Goal: Task Accomplishment & Management: Complete application form

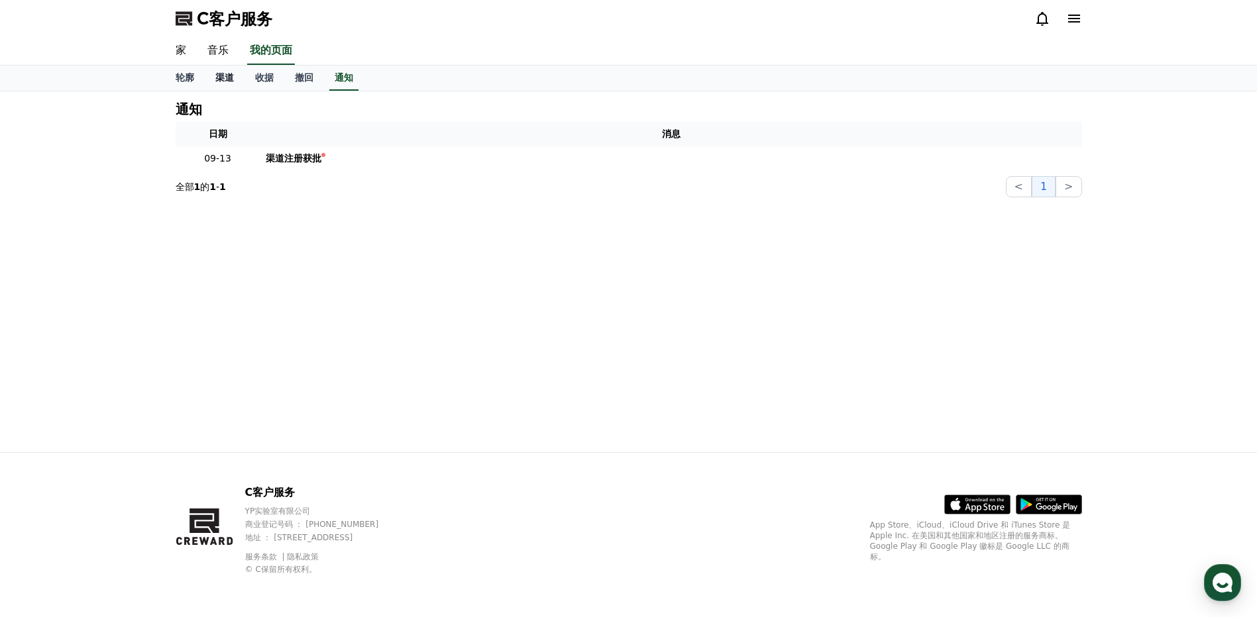
click at [219, 83] on font "渠道" at bounding box center [224, 77] width 19 height 11
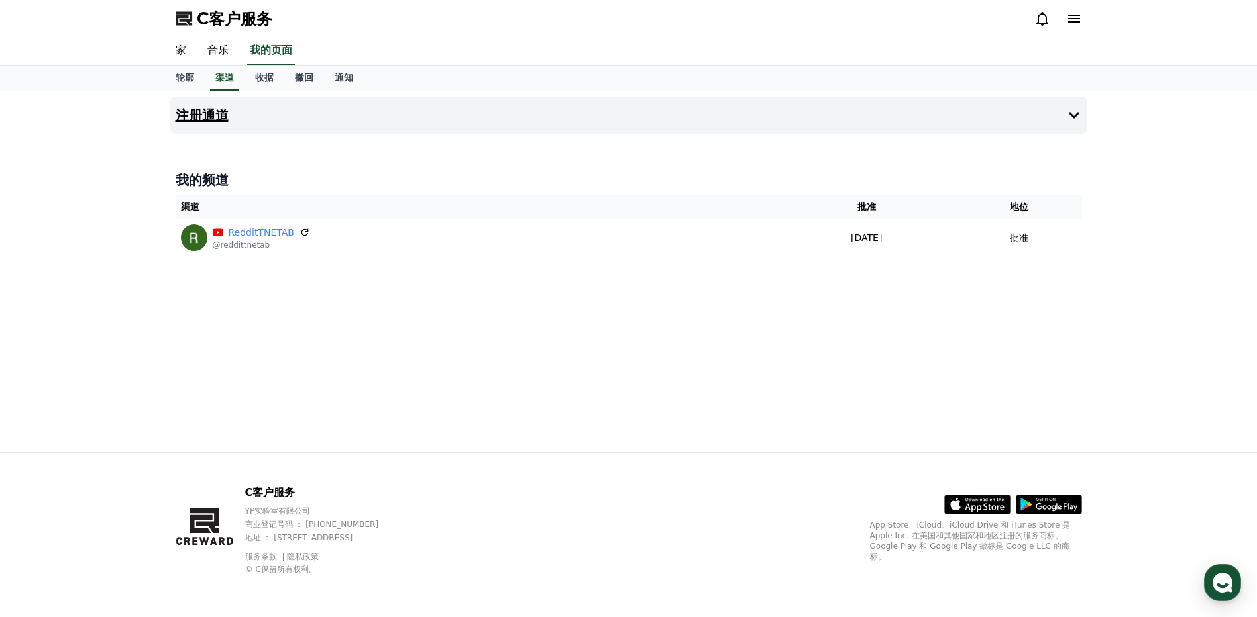
click at [385, 118] on button "注册通道" at bounding box center [628, 115] width 917 height 37
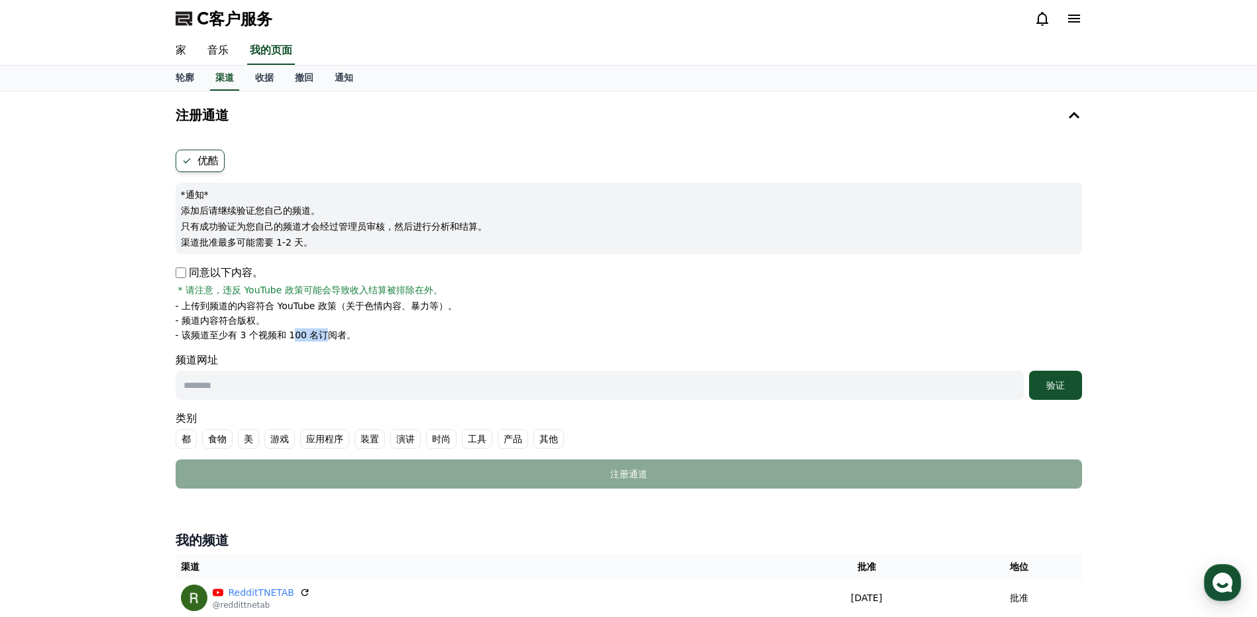
drag, startPoint x: 314, startPoint y: 332, endPoint x: 329, endPoint y: 329, distance: 14.9
click at [329, 329] on p "- 该频道至少有 3 个视频和 100 名订阅者。" at bounding box center [266, 335] width 181 height 13
drag, startPoint x: 329, startPoint y: 329, endPoint x: 236, endPoint y: 323, distance: 92.9
click at [236, 323] on p "- 频道内容符合版权。" at bounding box center [221, 320] width 90 height 13
drag, startPoint x: 290, startPoint y: 336, endPoint x: 327, endPoint y: 336, distance: 36.4
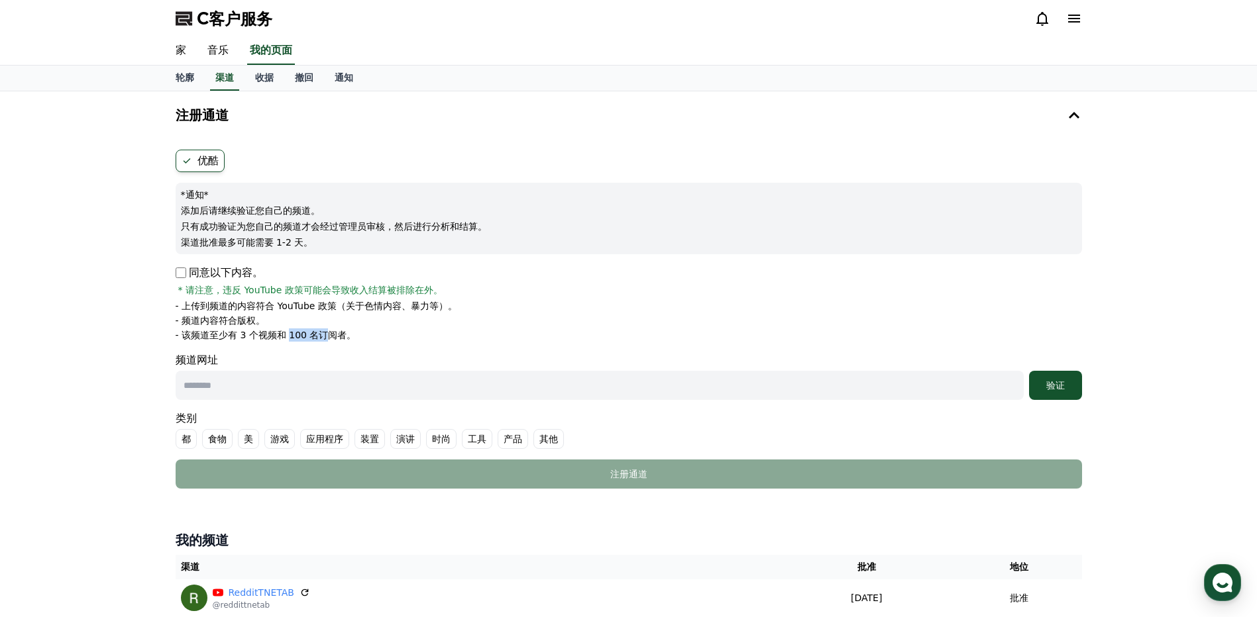
click at [327, 336] on p "- 该频道至少有 3 个视频和 100 名订阅者。" at bounding box center [266, 335] width 181 height 13
click at [543, 190] on p "*通知*" at bounding box center [629, 194] width 896 height 13
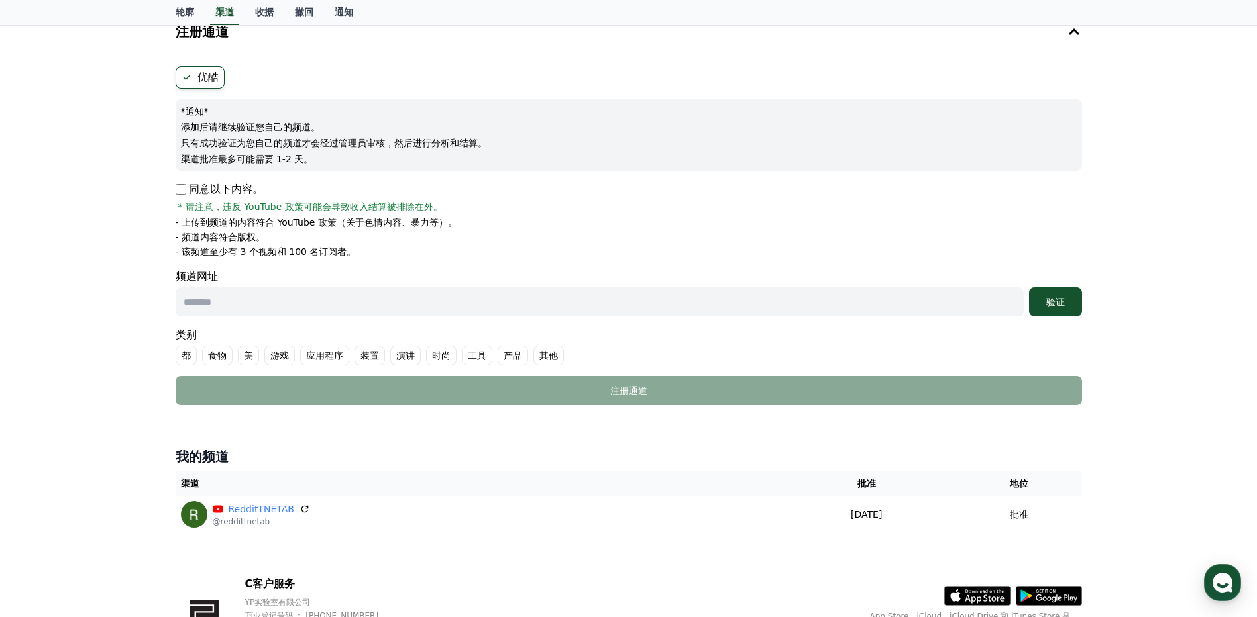
scroll to position [175, 0]
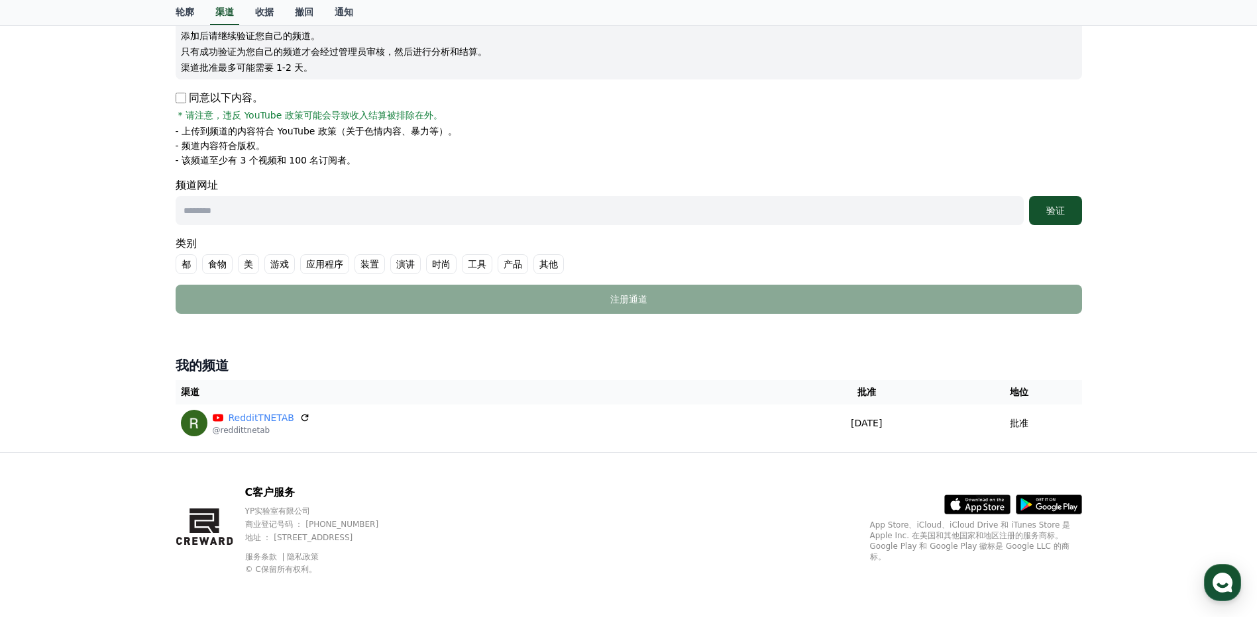
drag, startPoint x: 275, startPoint y: 535, endPoint x: 496, endPoint y: 537, distance: 220.6
click at [496, 537] on div "C客户服务 YP实验室有限公司 商业登记号码 ： 655-81-03655 地址 ： 京畿道金浦市阳村邑安国路495号 3楼305-BI16室 服务条款 隐私…" at bounding box center [629, 535] width 928 height 164
drag, startPoint x: 496, startPoint y: 537, endPoint x: 433, endPoint y: 443, distance: 112.8
click at [433, 443] on div "我的频道 渠道 批准 地位 RedditTNETAB @reddittnetab 2025-09-13 09-13 批准" at bounding box center [628, 399] width 917 height 96
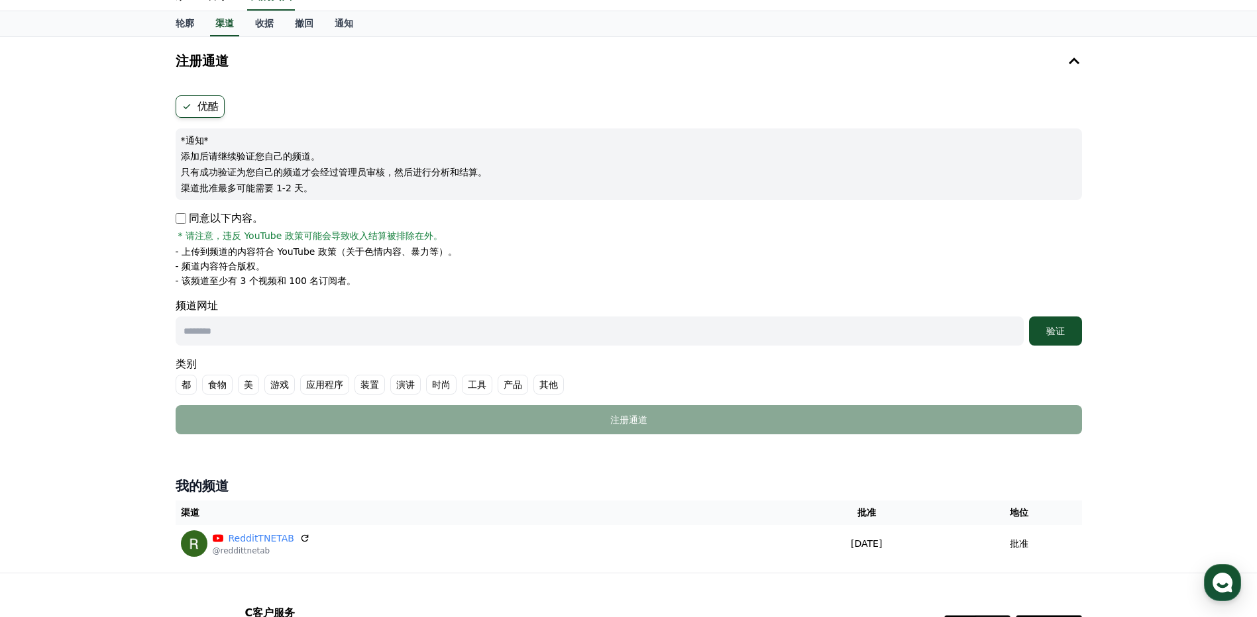
scroll to position [0, 0]
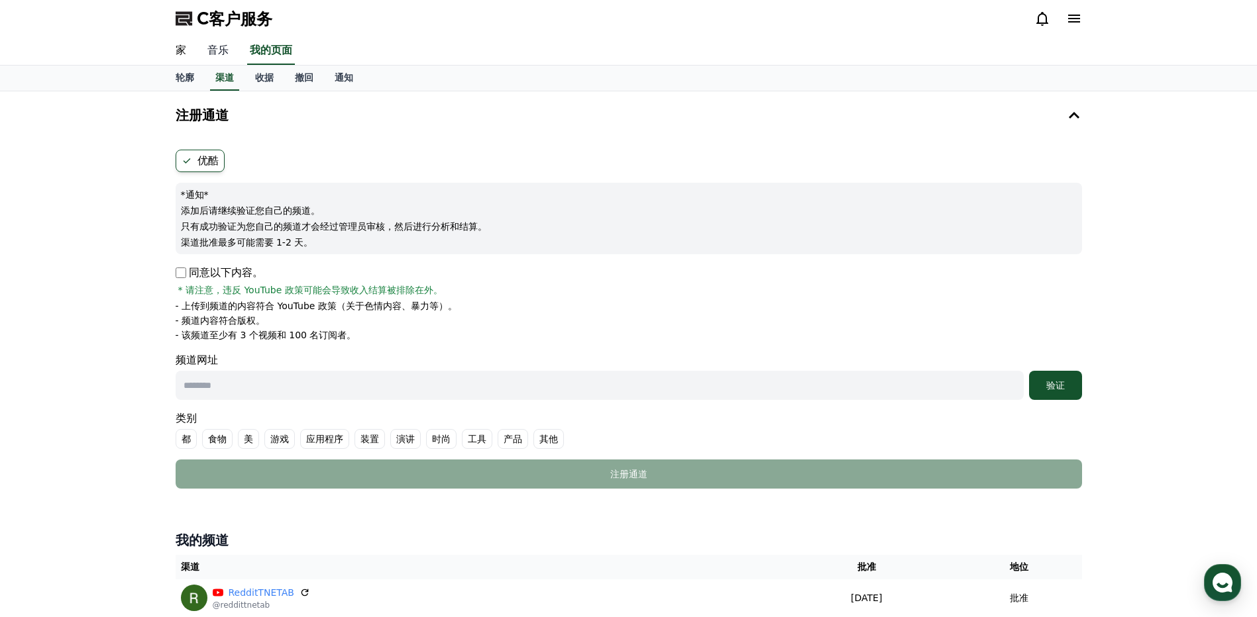
click at [217, 54] on link "音乐" at bounding box center [218, 51] width 42 height 28
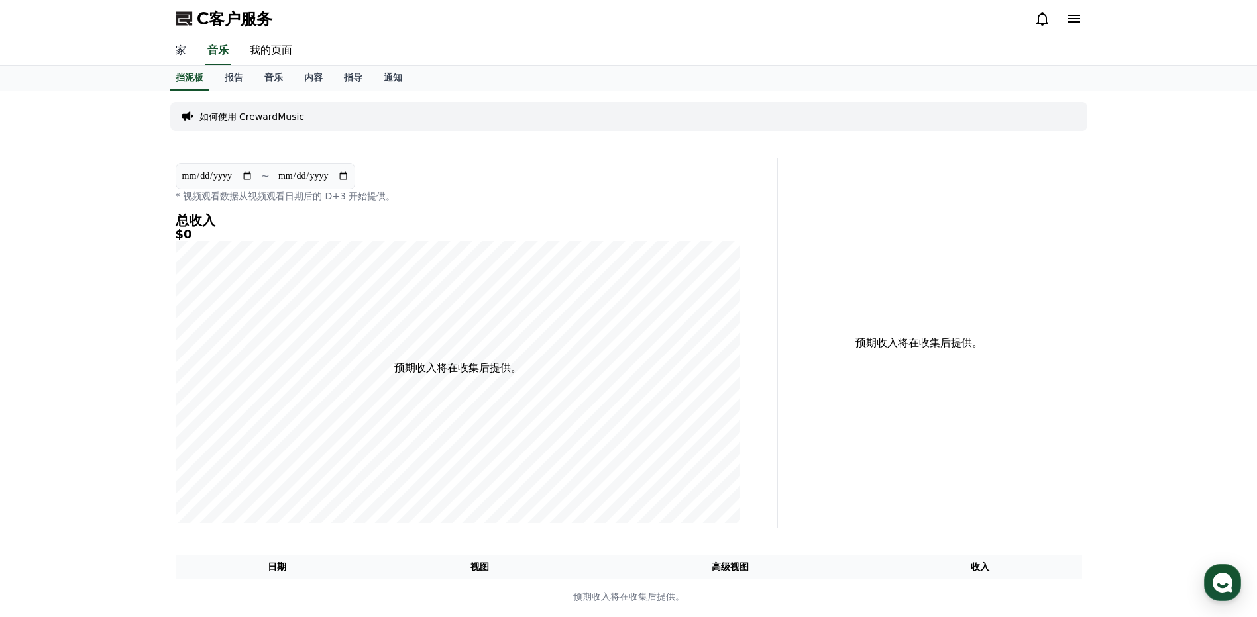
click at [184, 56] on link "家" at bounding box center [181, 51] width 32 height 28
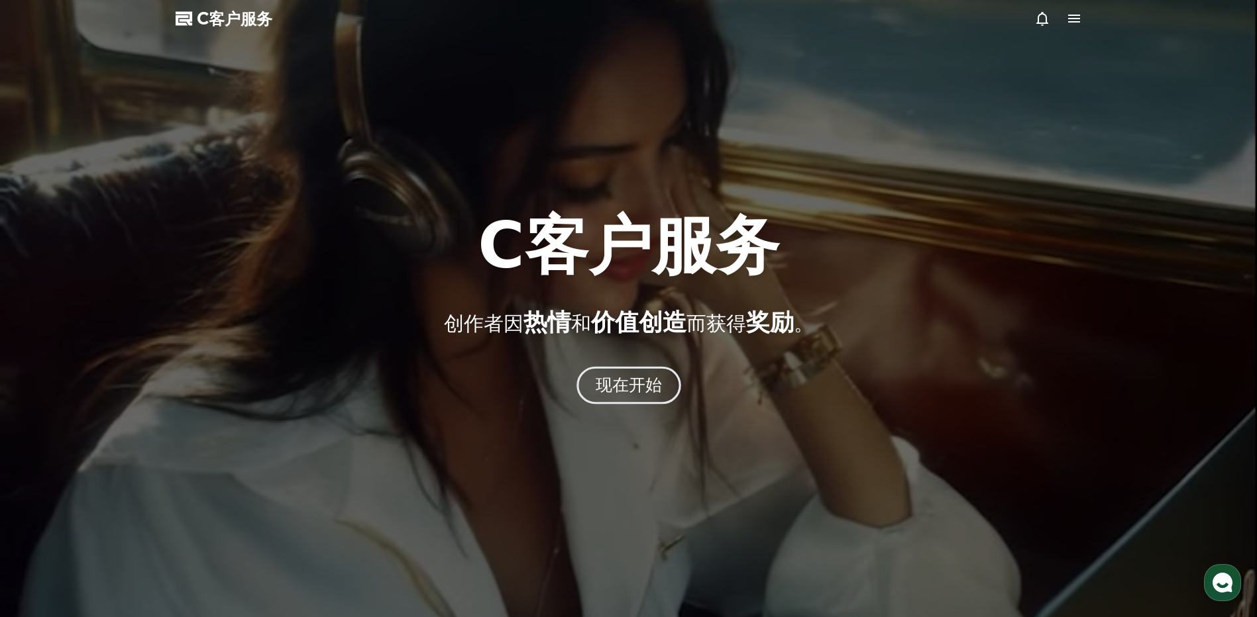
click at [641, 390] on font "现在开始" at bounding box center [628, 385] width 67 height 19
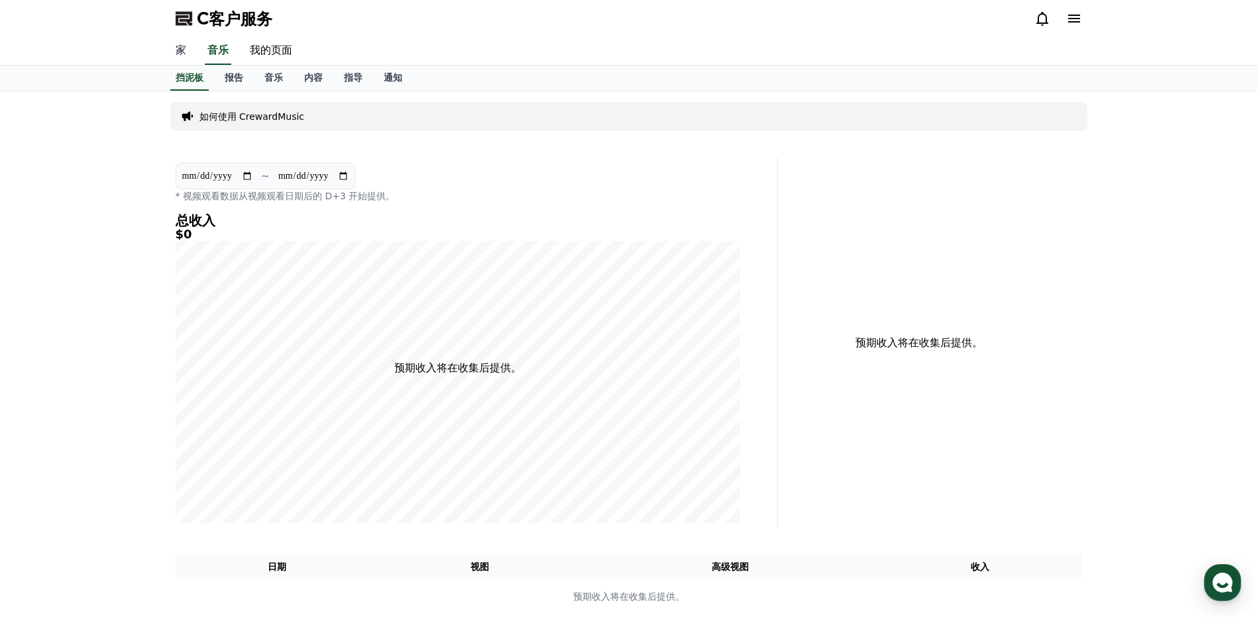
click at [189, 50] on link "家" at bounding box center [181, 51] width 32 height 28
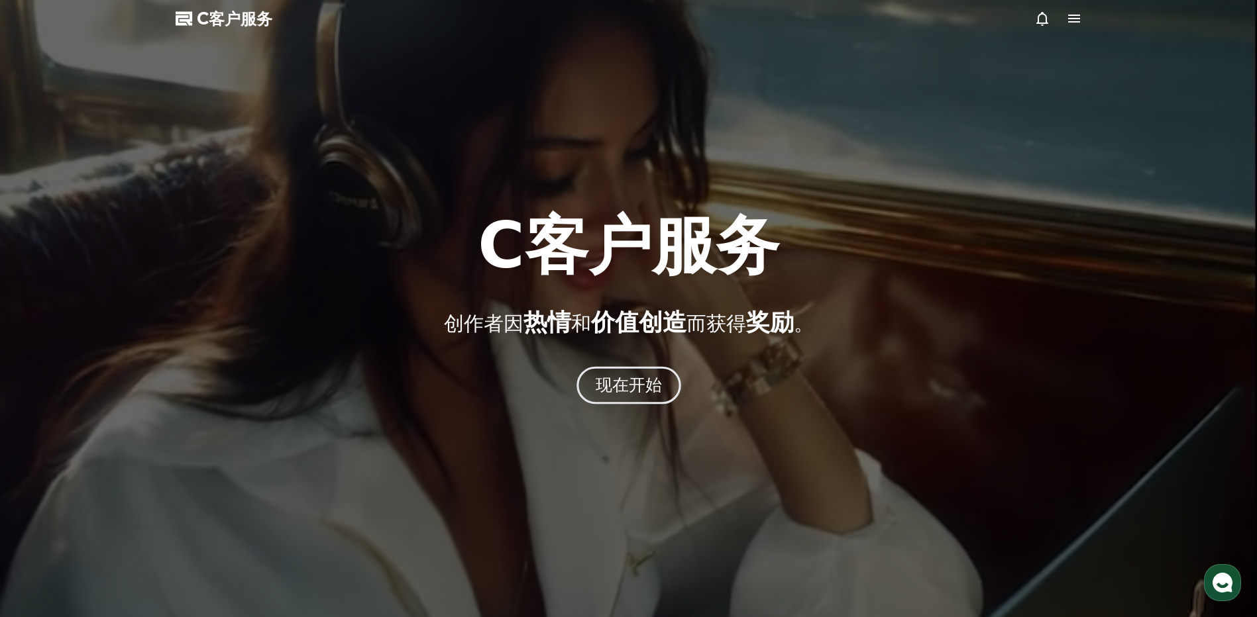
click at [606, 387] on font "现在开始" at bounding box center [628, 385] width 67 height 19
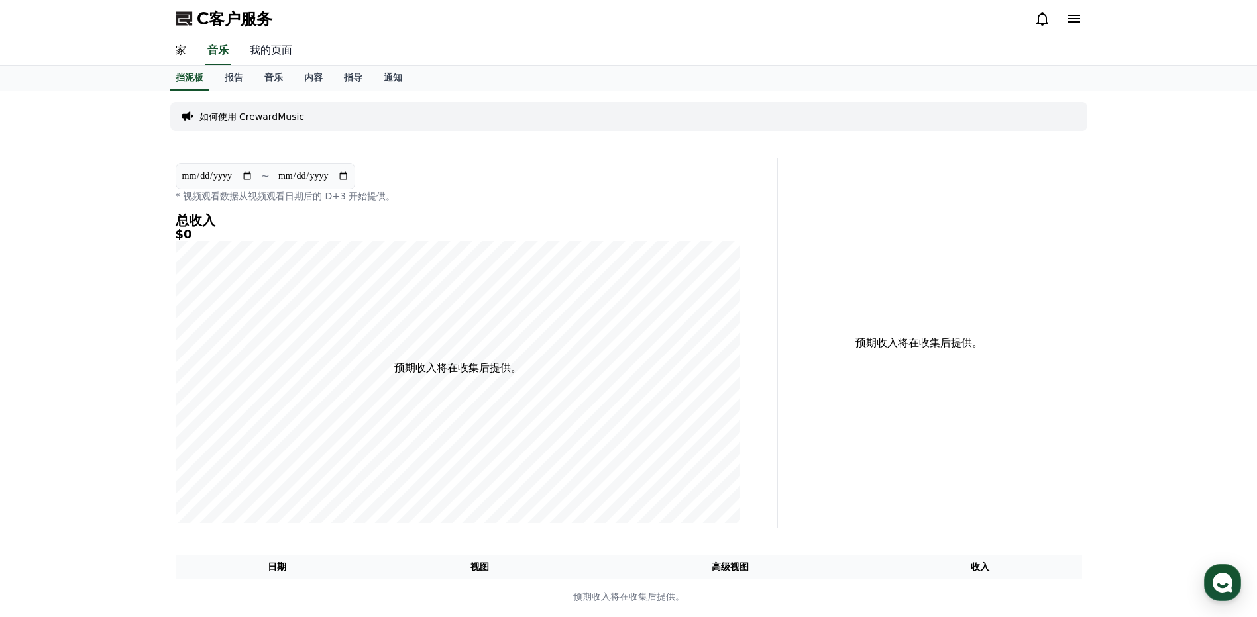
click at [286, 50] on link "我的页面" at bounding box center [271, 51] width 64 height 28
select select "**********"
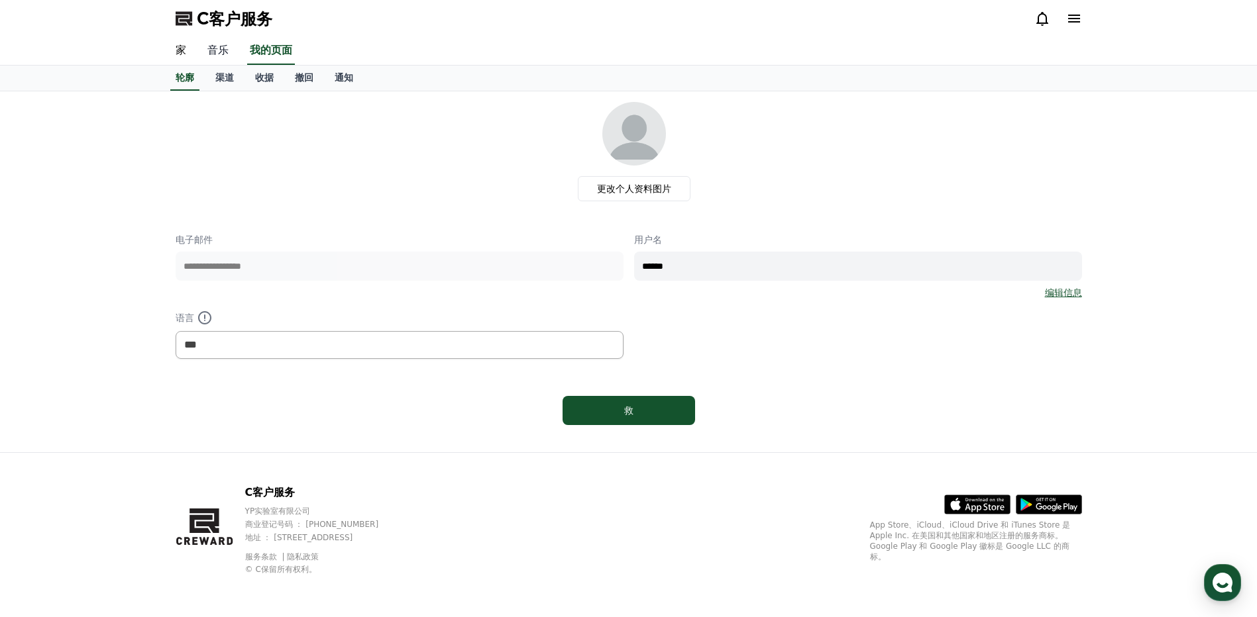
click at [224, 56] on link "音乐" at bounding box center [218, 51] width 42 height 28
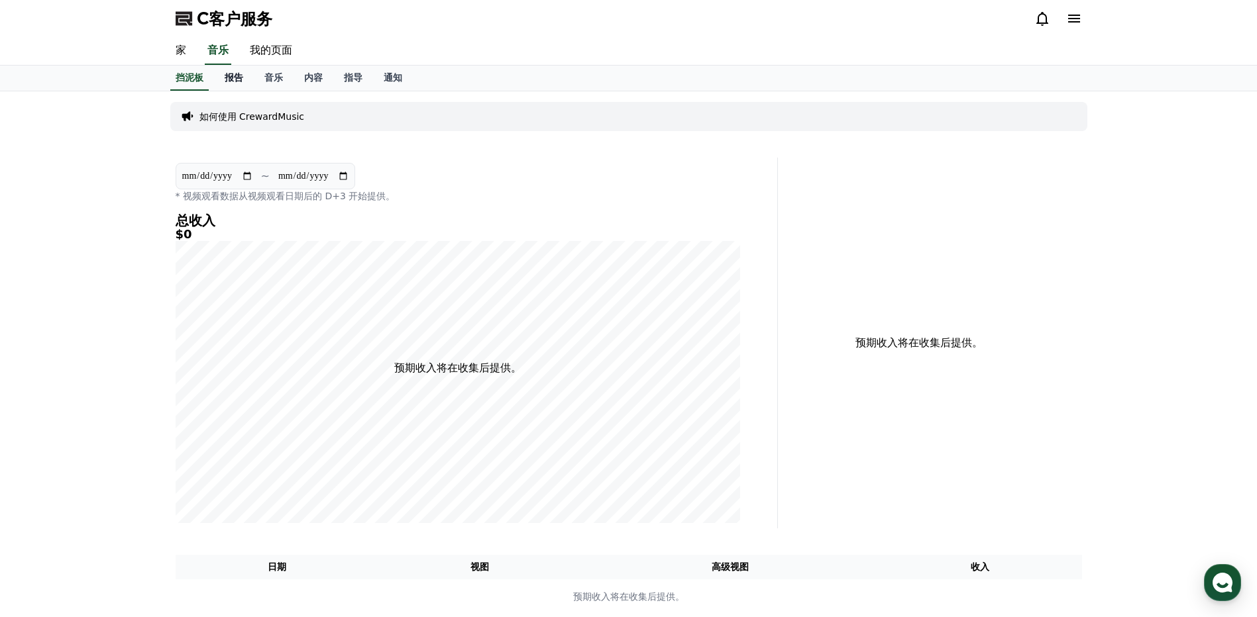
click at [233, 75] on font "报告" at bounding box center [234, 77] width 19 height 11
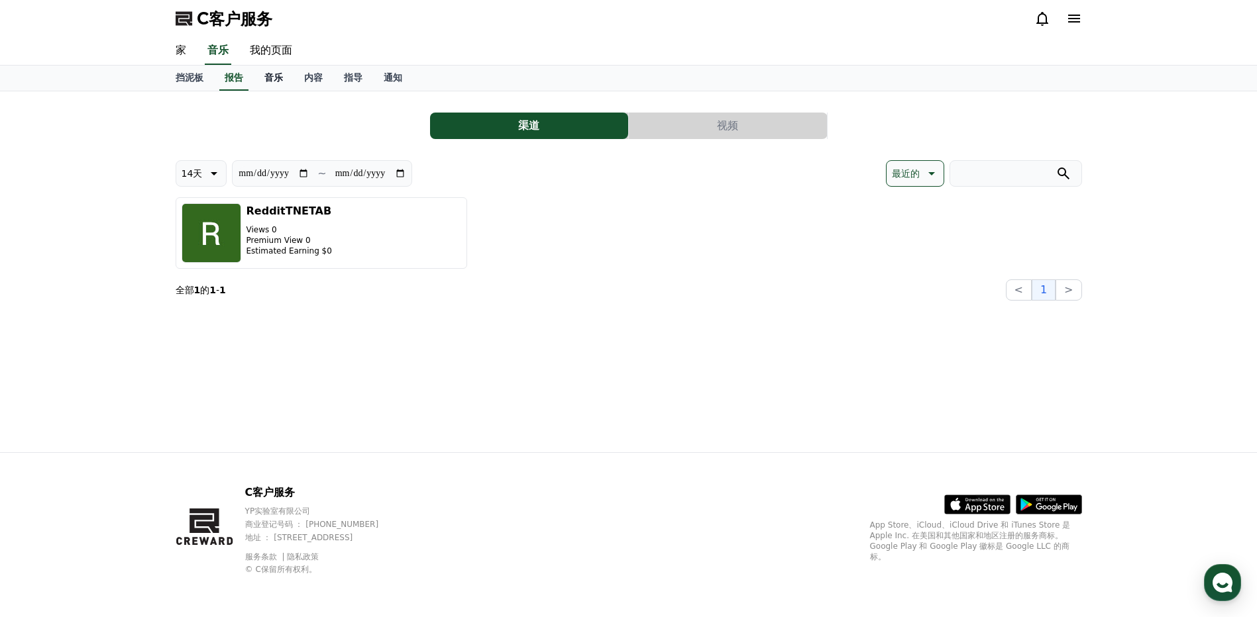
click at [282, 73] on font "音乐" at bounding box center [273, 77] width 19 height 11
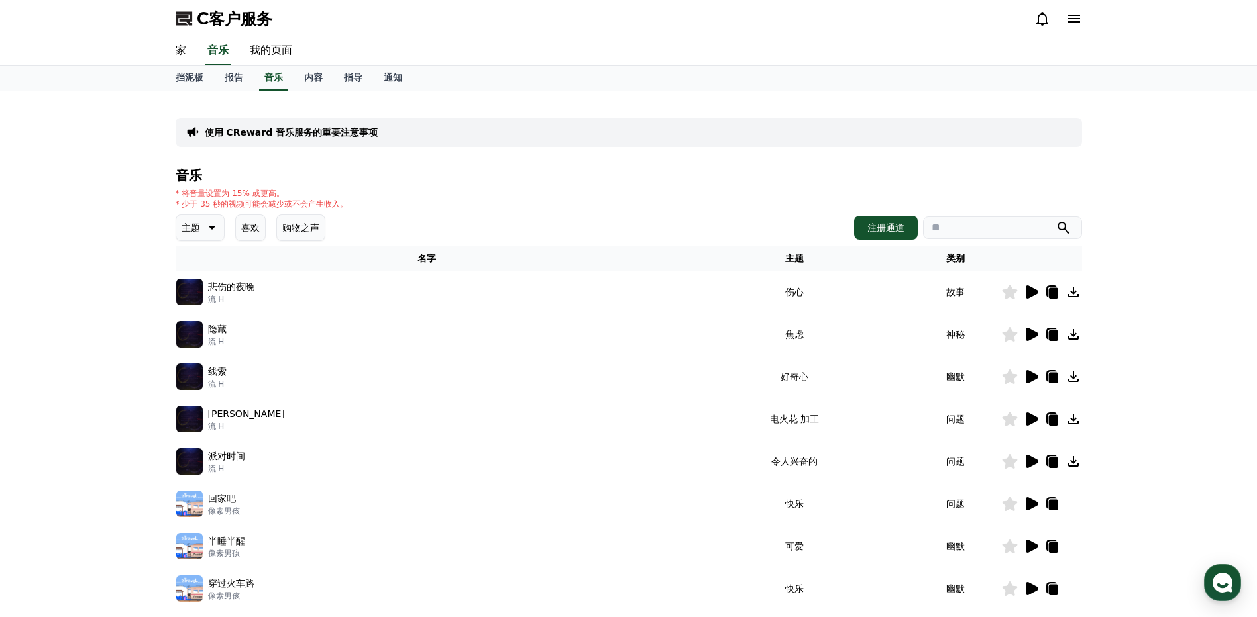
click at [1032, 296] on icon at bounding box center [1032, 292] width 13 height 13
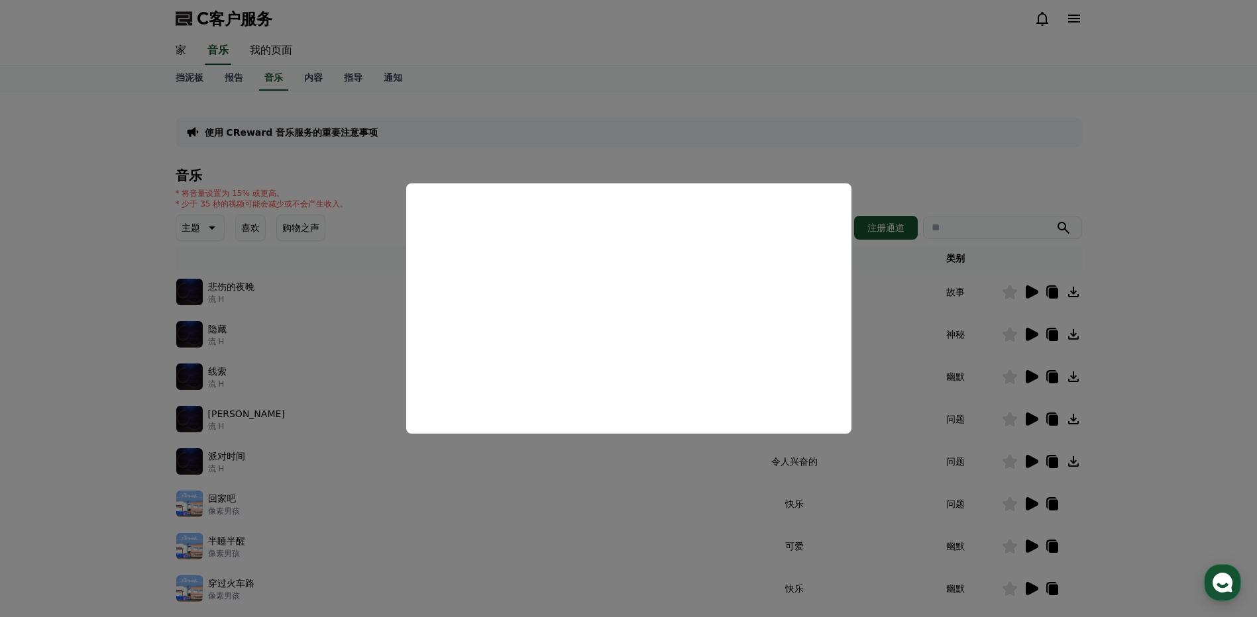
click at [799, 144] on button "关闭模态" at bounding box center [628, 308] width 1257 height 617
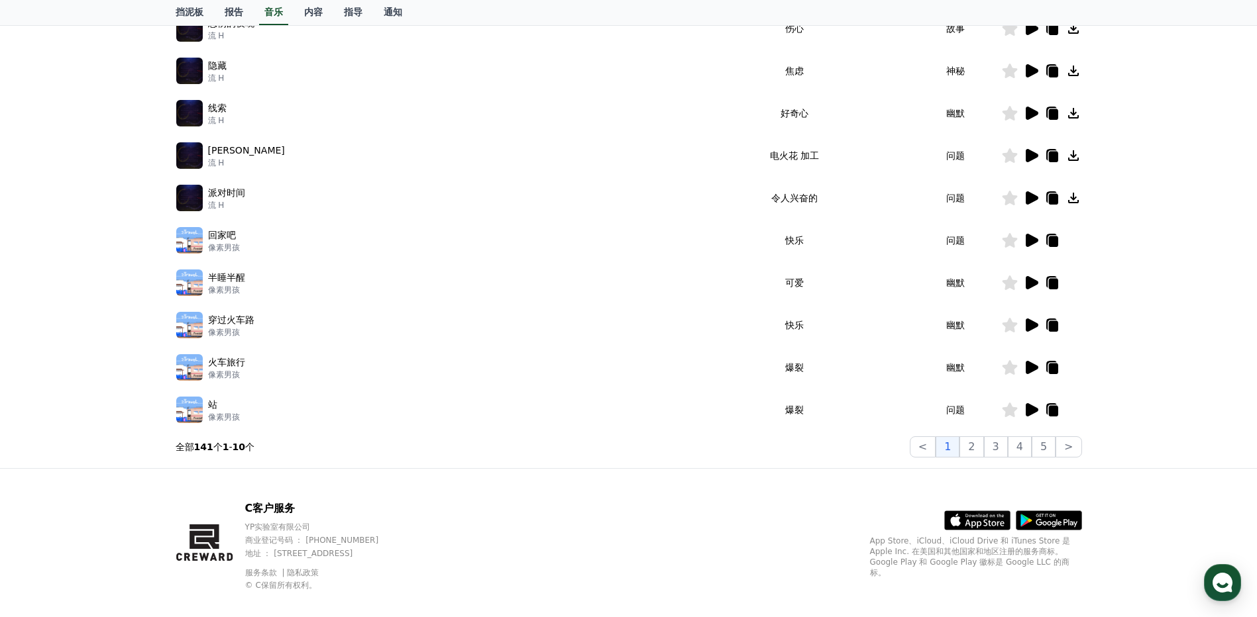
scroll to position [265, 0]
click at [1032, 368] on icon at bounding box center [1032, 366] width 13 height 13
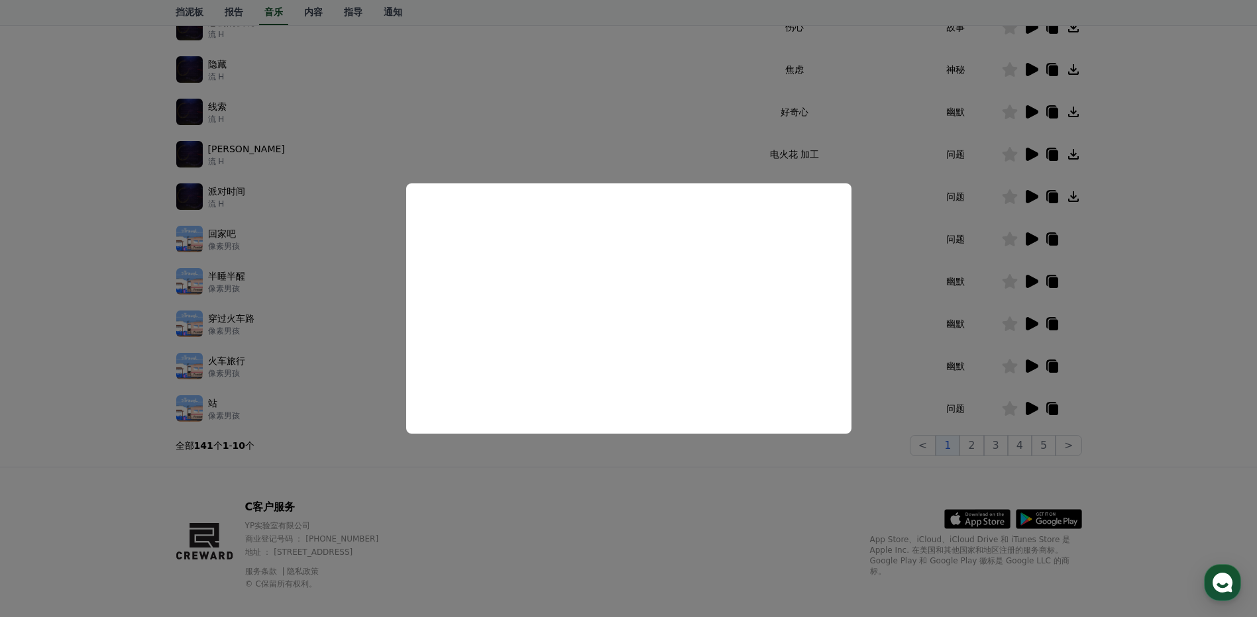
click at [803, 139] on button "关闭模态" at bounding box center [628, 308] width 1257 height 617
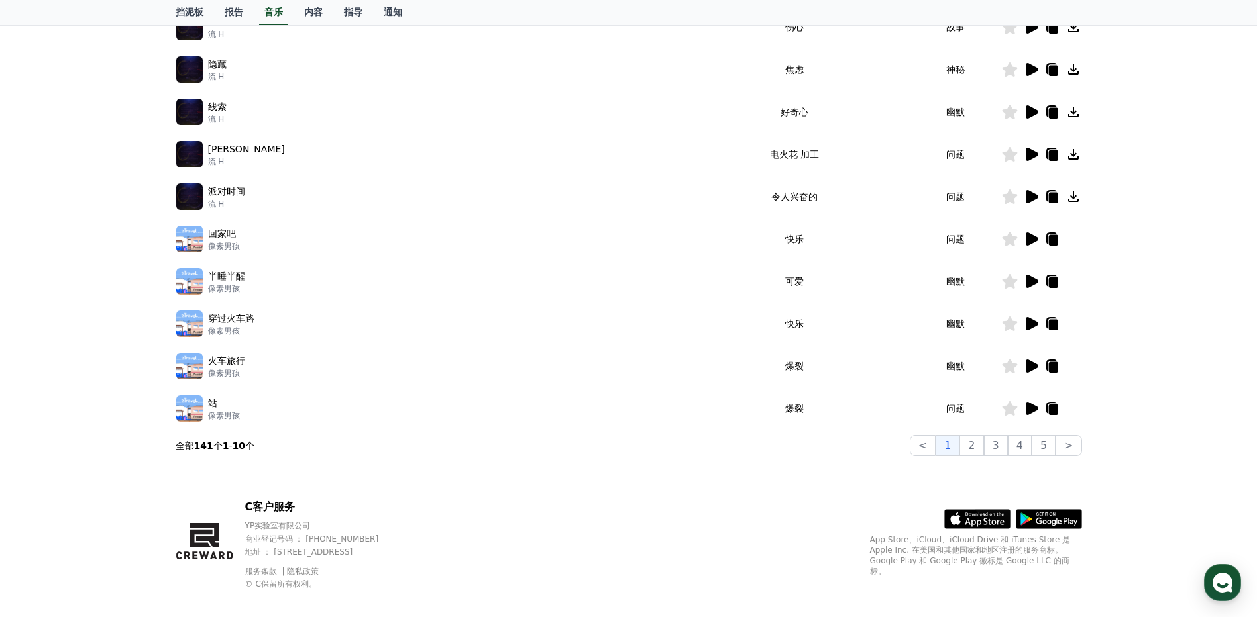
click at [1029, 330] on icon at bounding box center [1032, 323] width 13 height 13
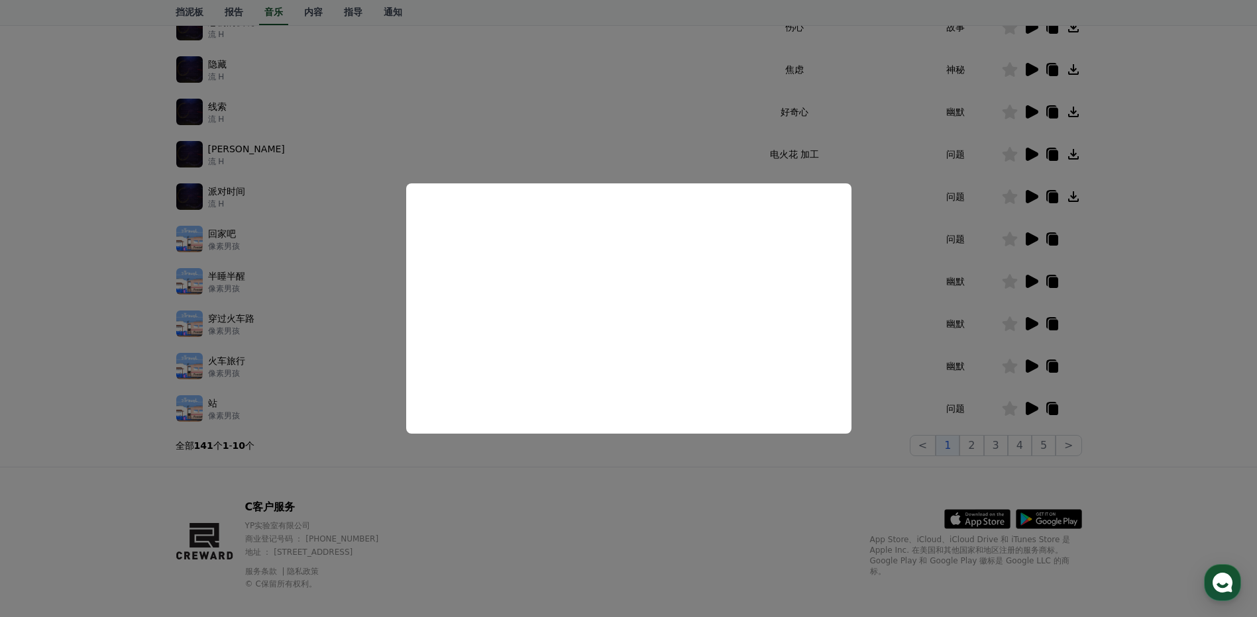
click at [829, 545] on button "关闭模态" at bounding box center [628, 308] width 1257 height 617
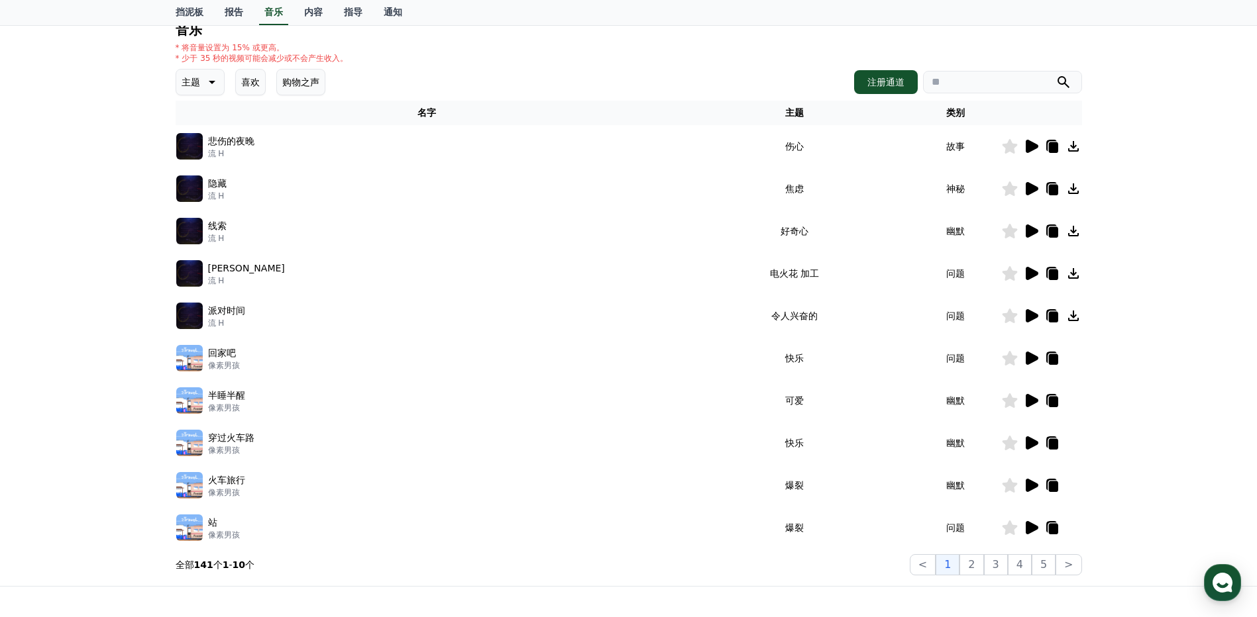
scroll to position [0, 0]
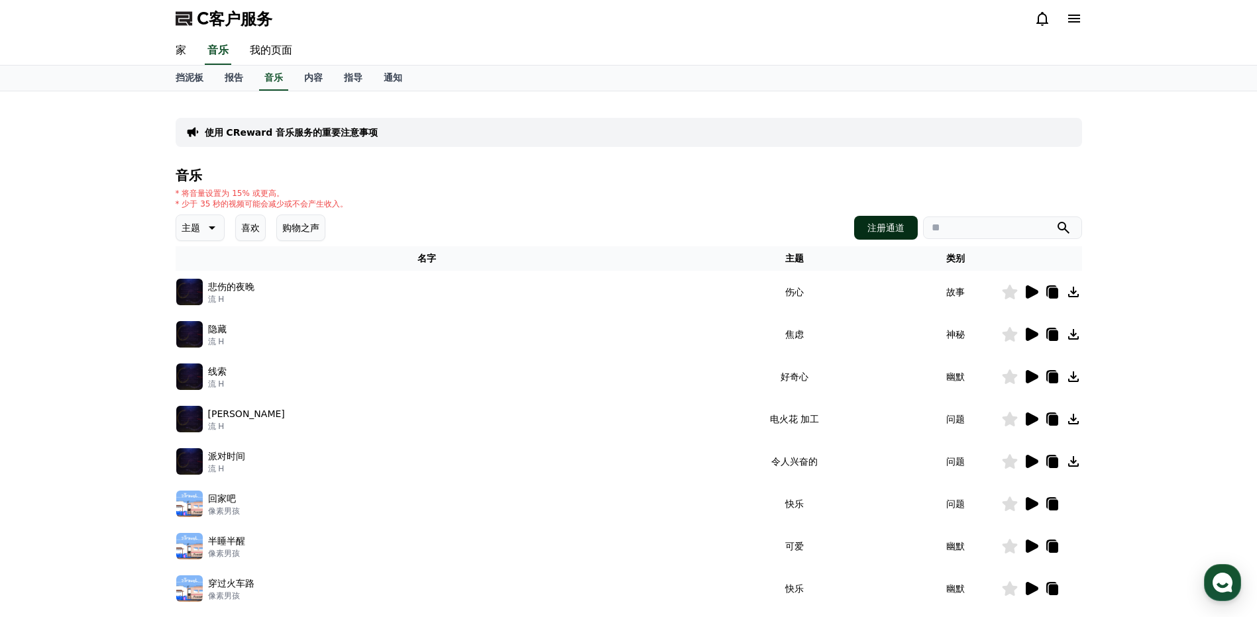
click at [879, 225] on font "注册通道" at bounding box center [885, 227] width 37 height 13
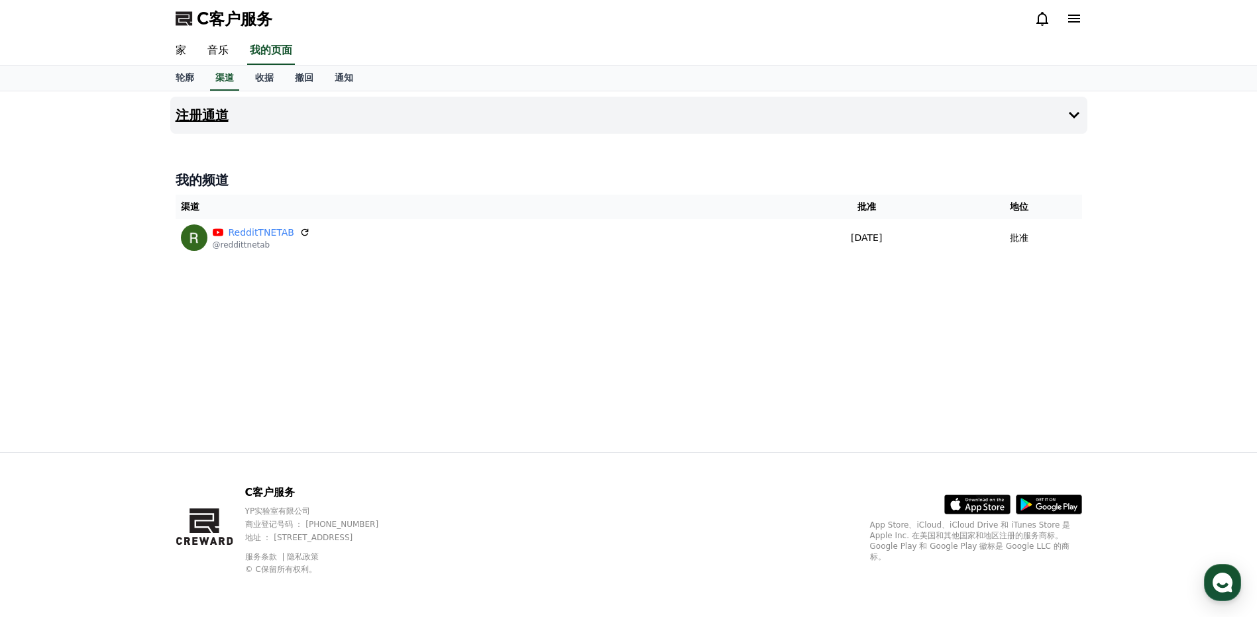
click at [246, 121] on button "注册通道" at bounding box center [628, 115] width 917 height 37
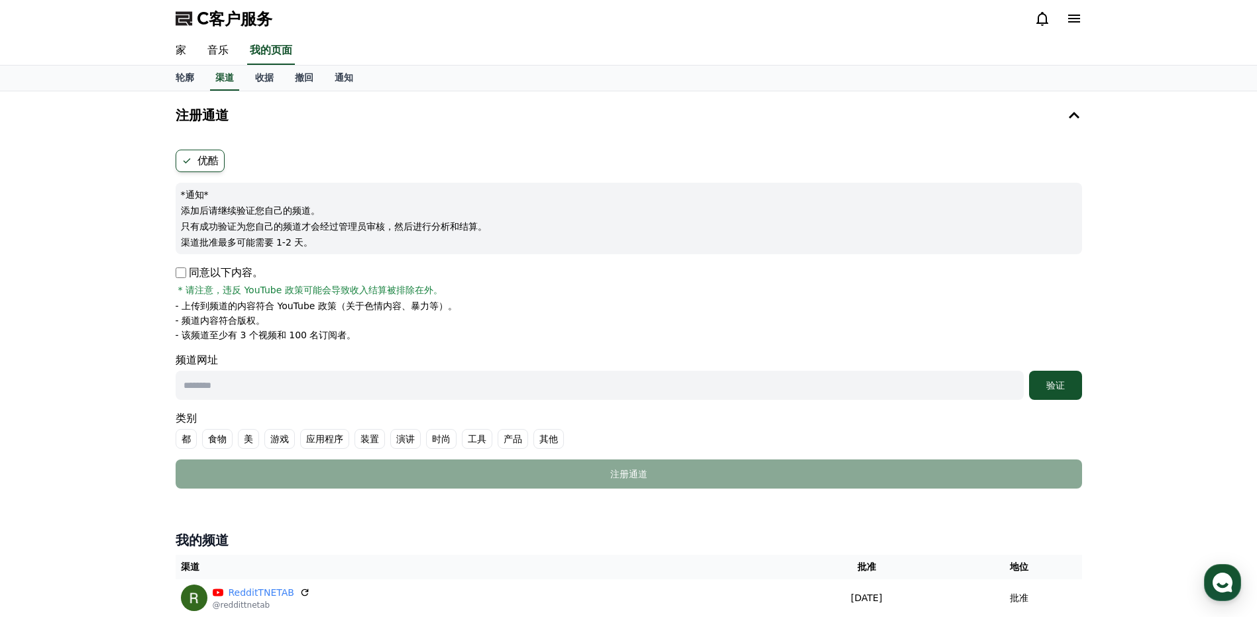
click at [291, 386] on input "text" at bounding box center [600, 385] width 848 height 29
paste input "**********"
type input "**********"
click at [1049, 392] on div "验证" at bounding box center [1055, 385] width 42 height 13
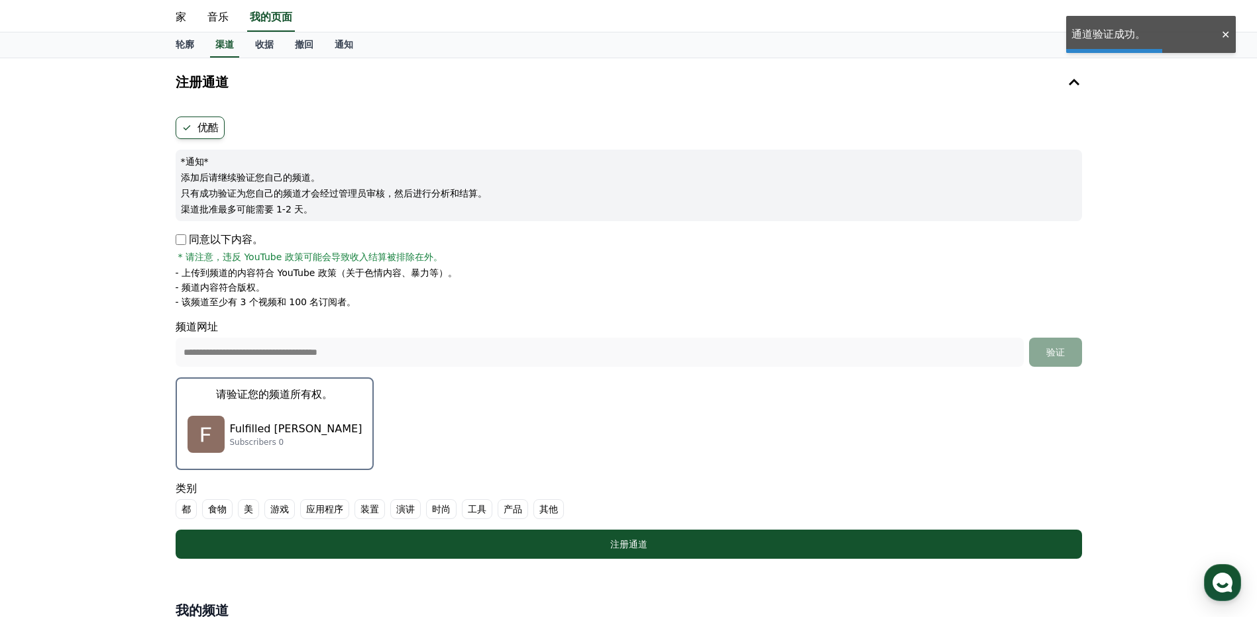
scroll to position [66, 0]
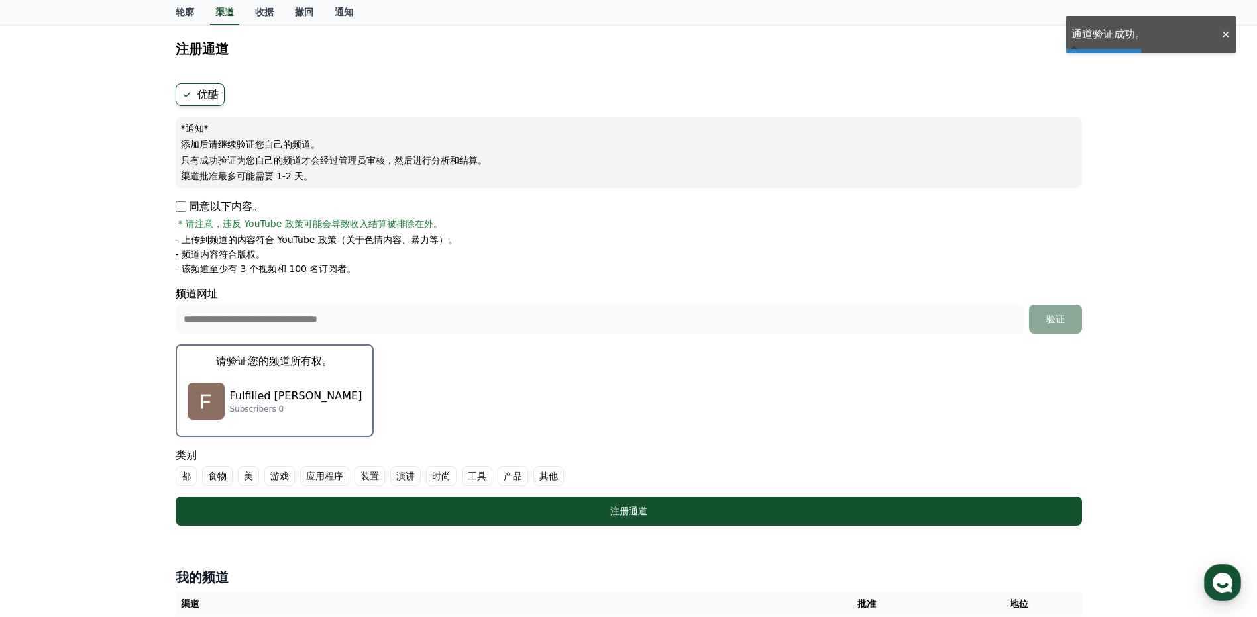
click at [252, 395] on p "Fulfilled [PERSON_NAME]" at bounding box center [296, 396] width 133 height 16
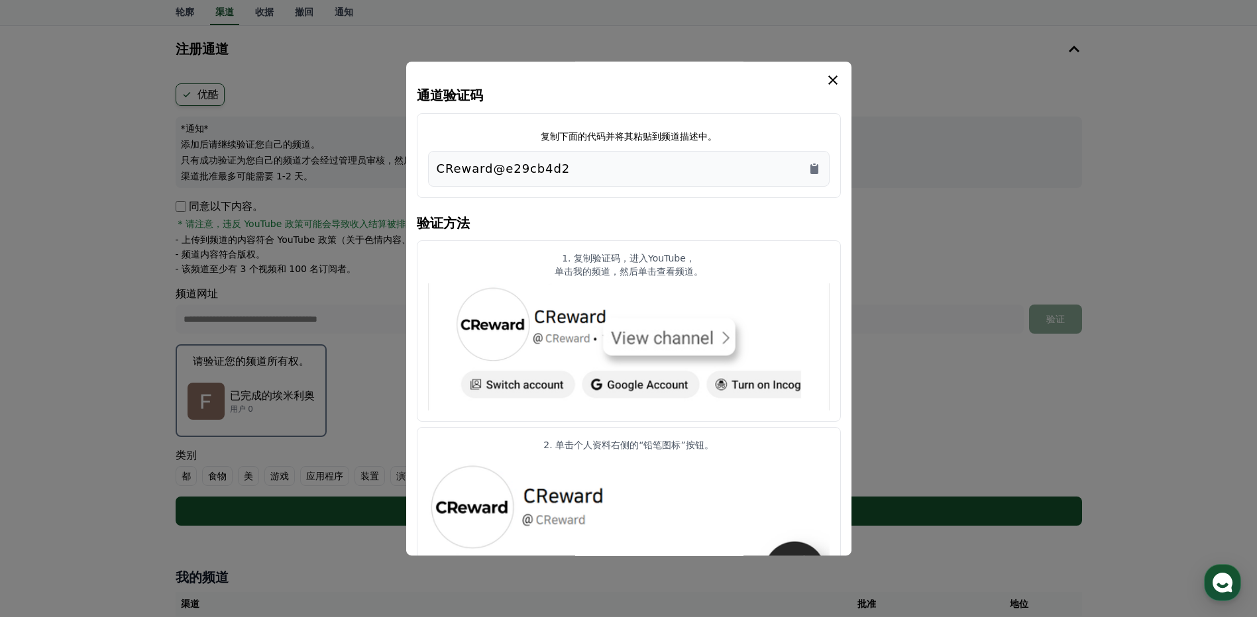
click at [816, 199] on div "通道验证码 复制下面的代码并将其粘贴到频道描述中。 CReward@e29cb4d2 验证方法 1. 复制验证码，进入YouTube， 单击我的频道，然后单击…" at bounding box center [629, 596] width 424 height 1049
click at [816, 170] on icon "复制到剪贴板" at bounding box center [814, 169] width 8 height 10
click at [831, 80] on icon "模 态" at bounding box center [833, 80] width 16 height 16
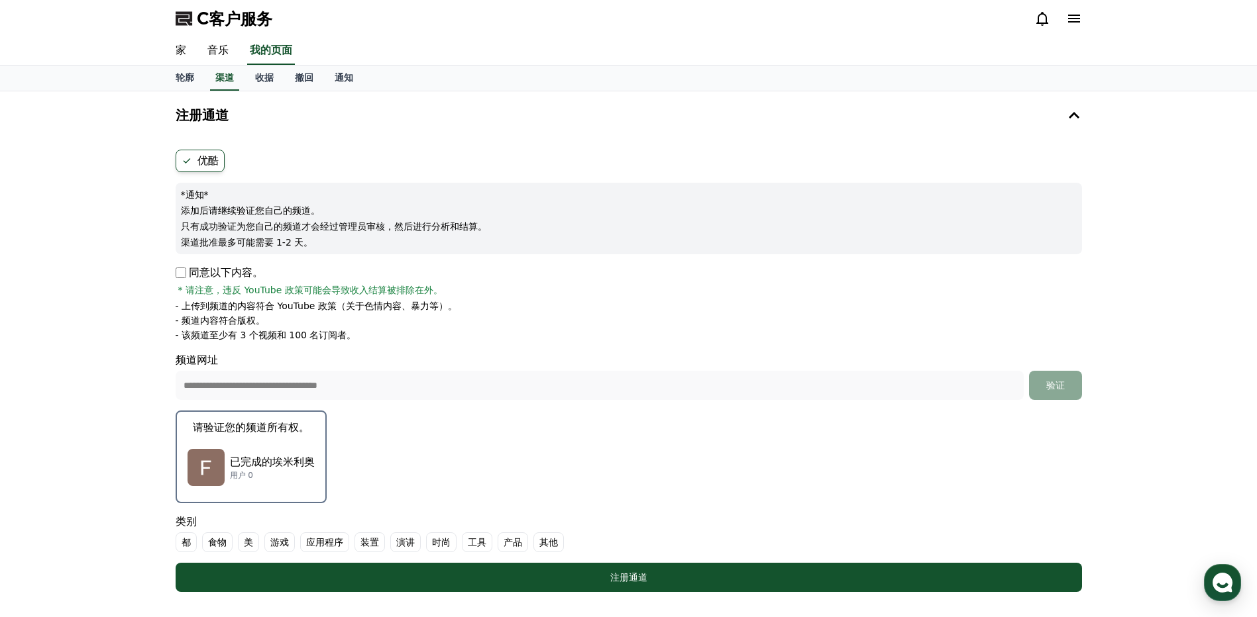
scroll to position [133, 0]
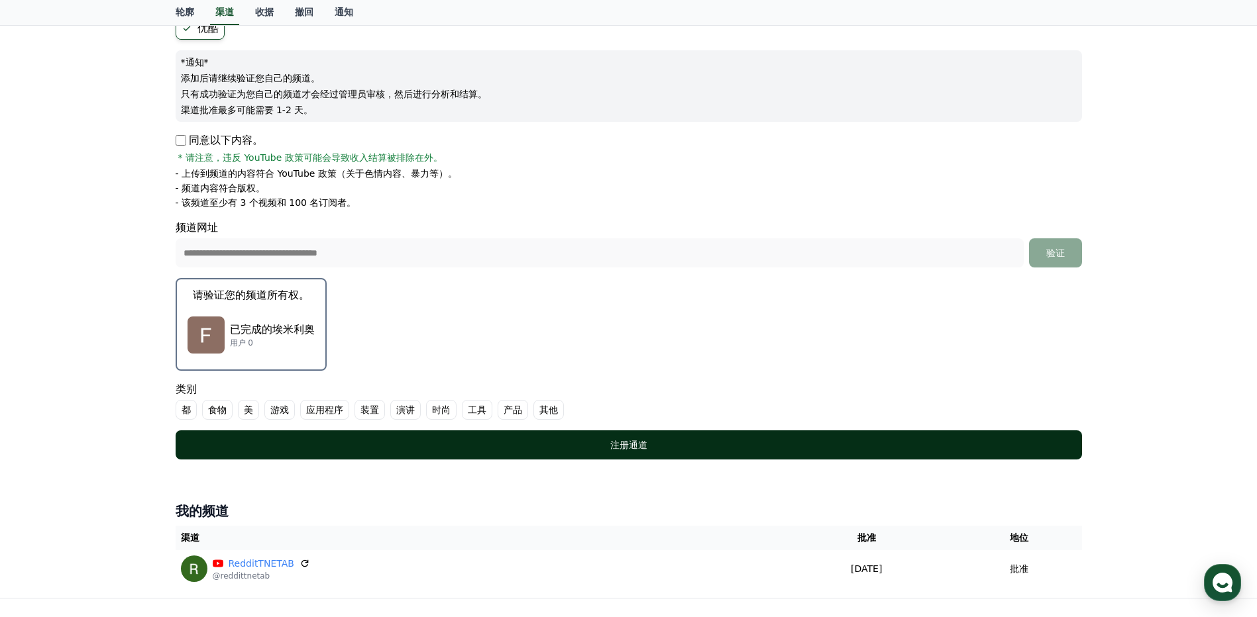
click at [629, 446] on font "注册通道" at bounding box center [628, 445] width 37 height 11
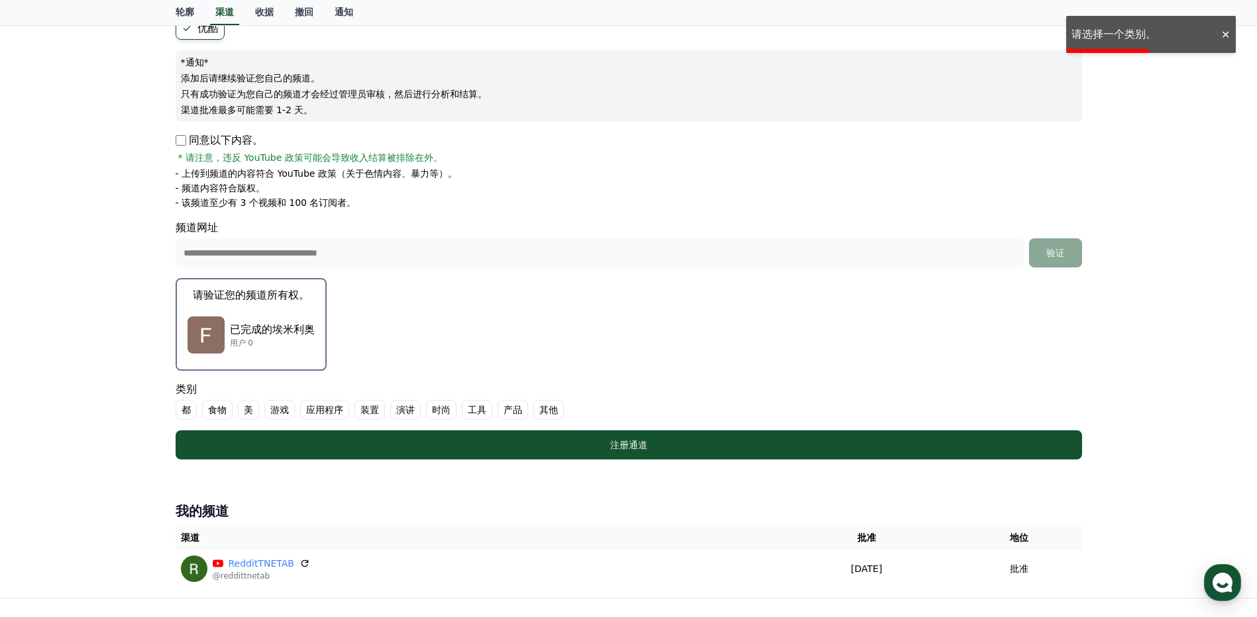
click at [547, 411] on font "其他" at bounding box center [548, 409] width 19 height 13
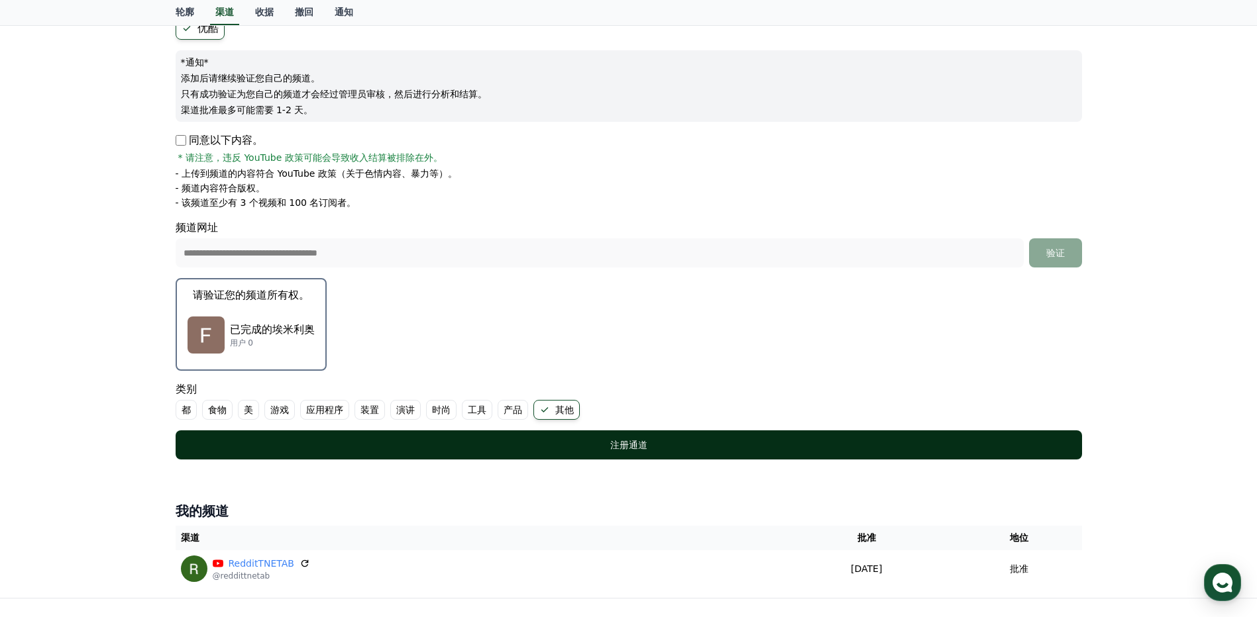
click at [612, 441] on font "注册通道" at bounding box center [628, 445] width 37 height 11
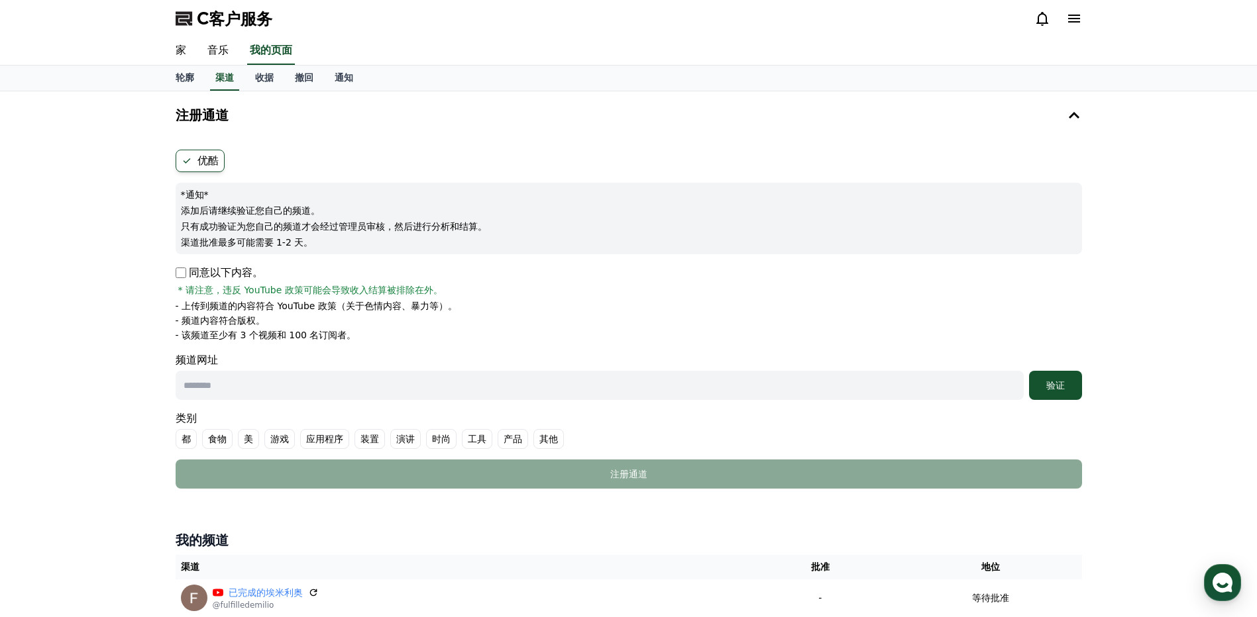
click at [288, 392] on input "text" at bounding box center [600, 385] width 848 height 29
paste input "**********"
type input "**********"
click at [559, 441] on label "其他" at bounding box center [548, 439] width 30 height 20
click at [1062, 381] on font "验证" at bounding box center [1055, 385] width 19 height 11
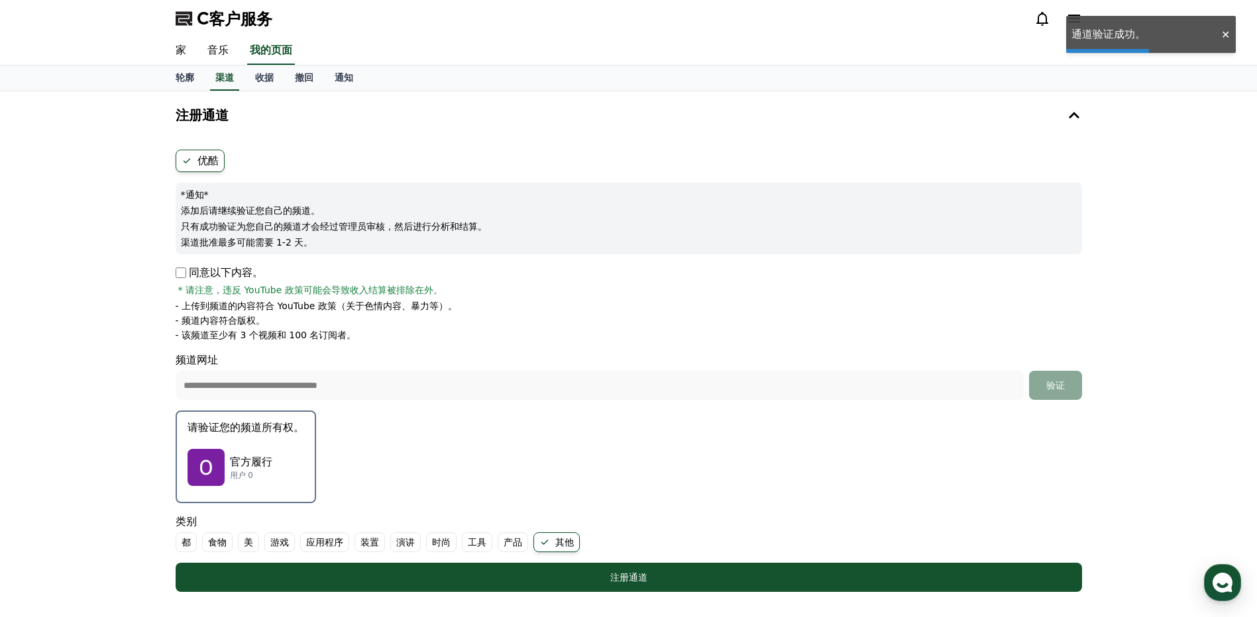
click at [264, 470] on p "官方履行" at bounding box center [251, 463] width 42 height 16
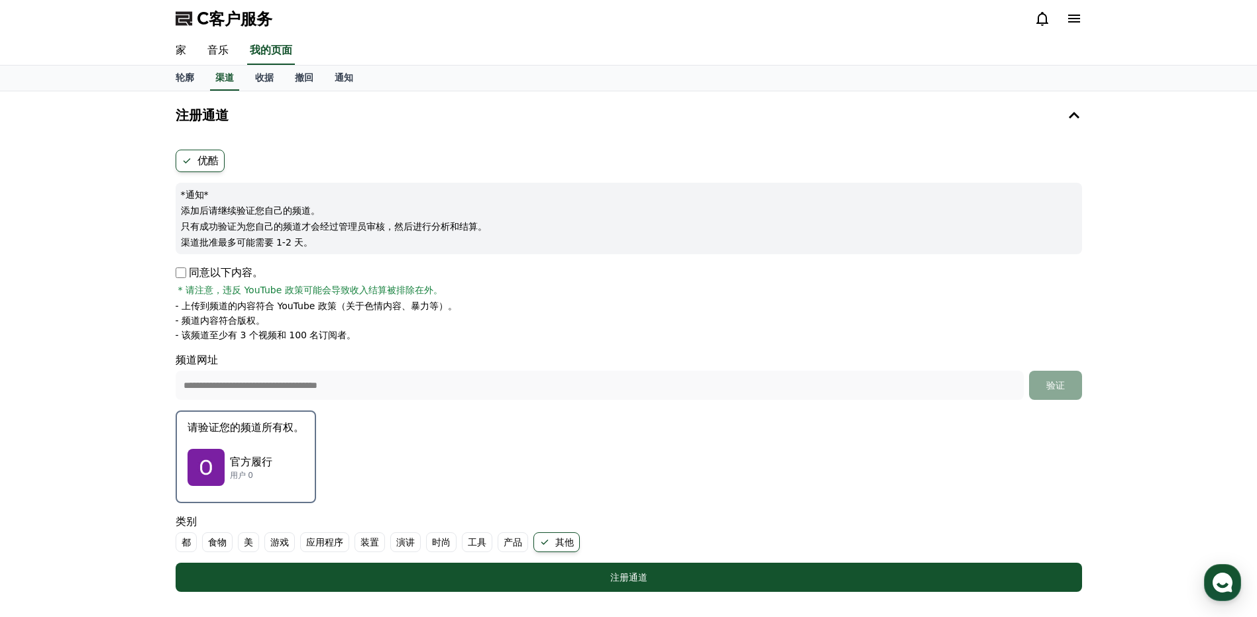
click at [250, 456] on div "**********" at bounding box center [628, 352] width 917 height 511
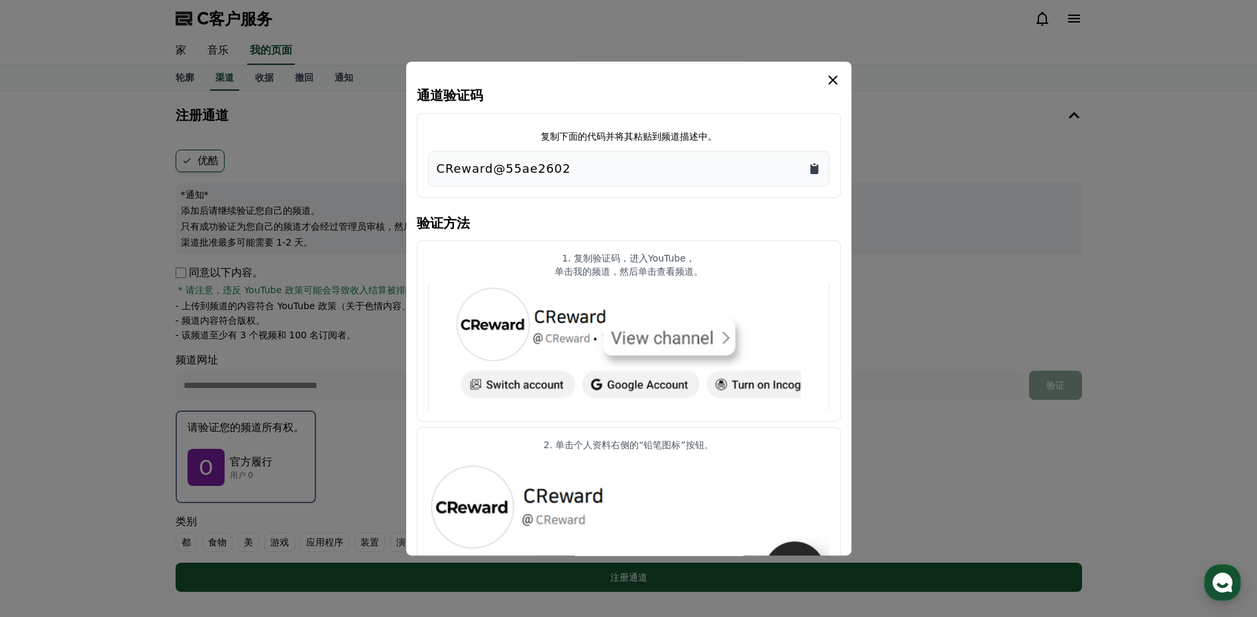
click at [818, 168] on icon "复制到剪贴板" at bounding box center [814, 168] width 13 height 13
click at [838, 82] on icon "模 态" at bounding box center [833, 80] width 16 height 16
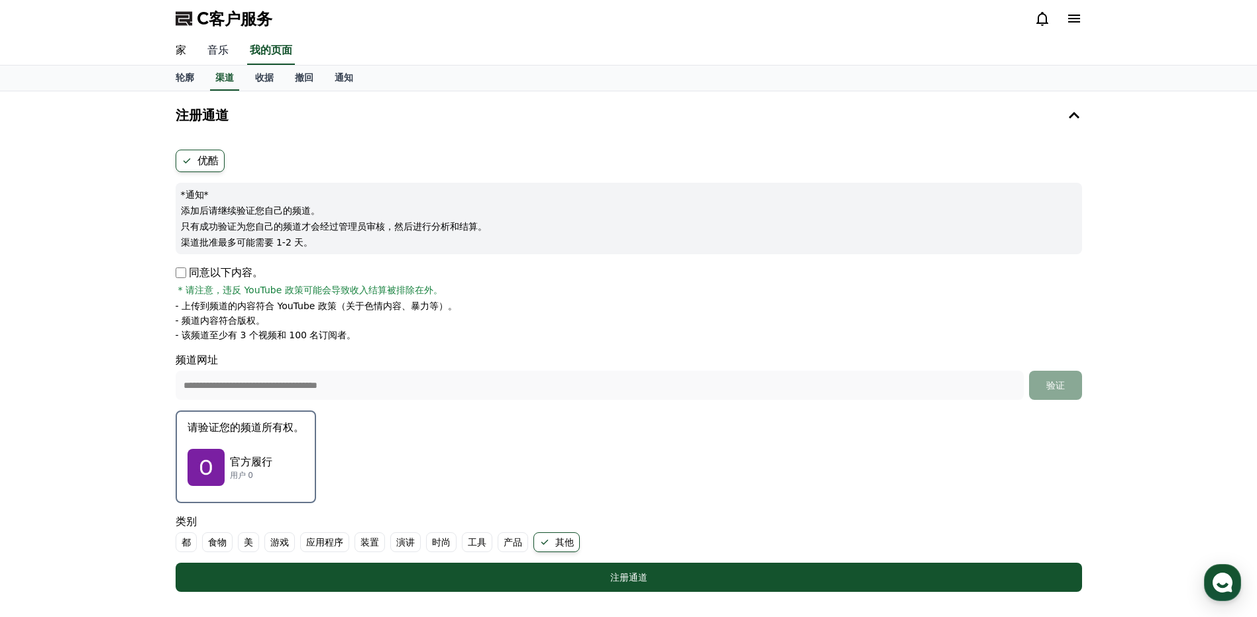
click at [220, 52] on link "音乐" at bounding box center [218, 51] width 42 height 28
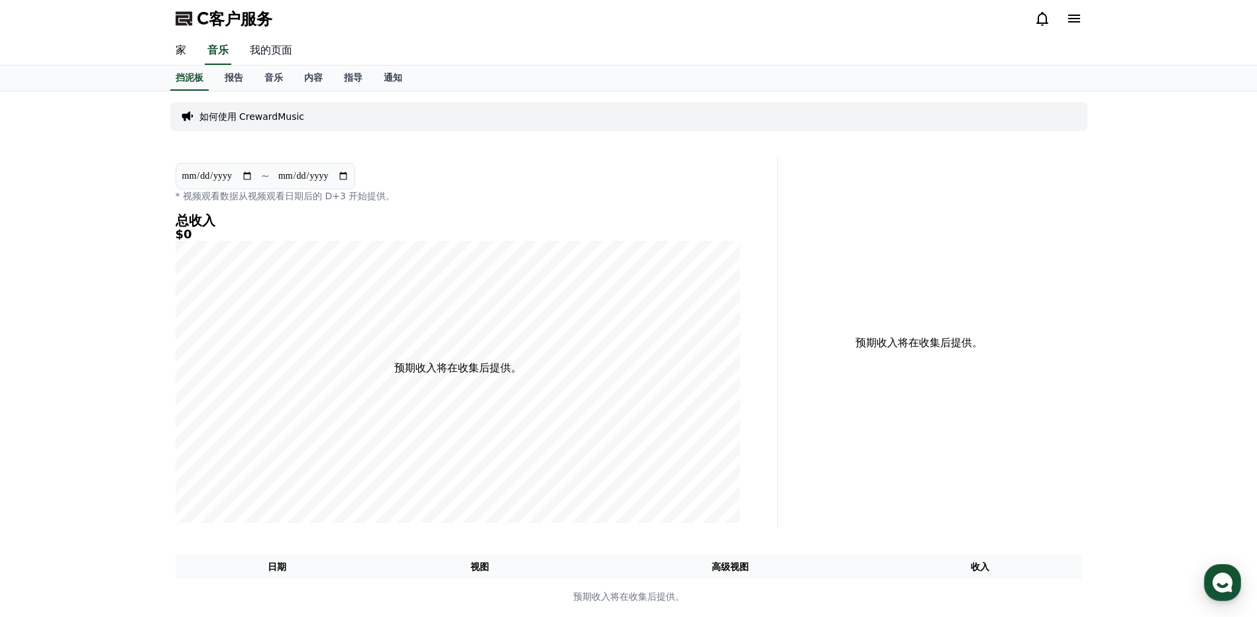
click at [274, 49] on link "我的页面" at bounding box center [271, 51] width 64 height 28
select select "**********"
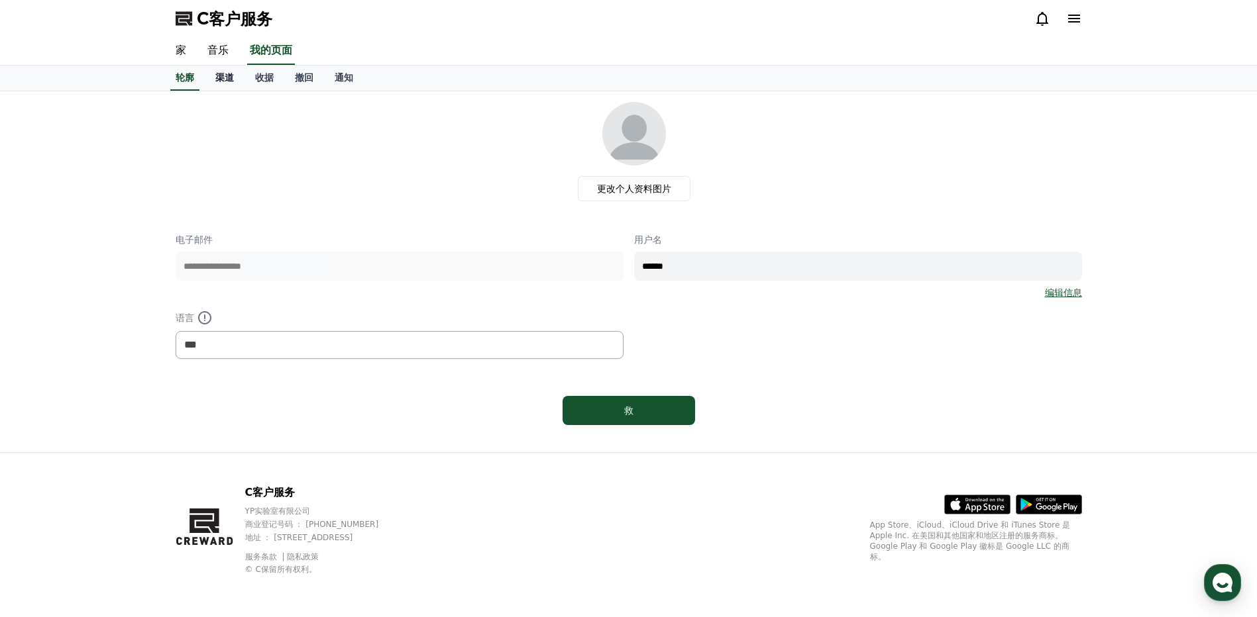
click at [217, 82] on font "渠道" at bounding box center [224, 77] width 19 height 11
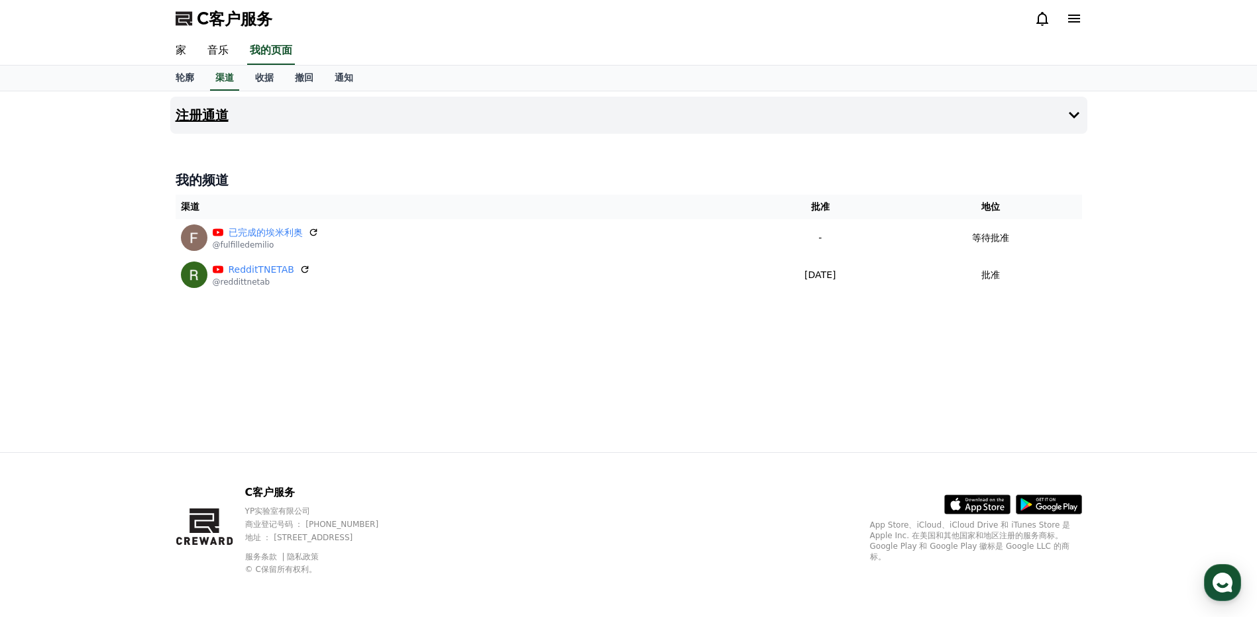
click at [207, 117] on h4 "注册通道" at bounding box center [202, 115] width 53 height 15
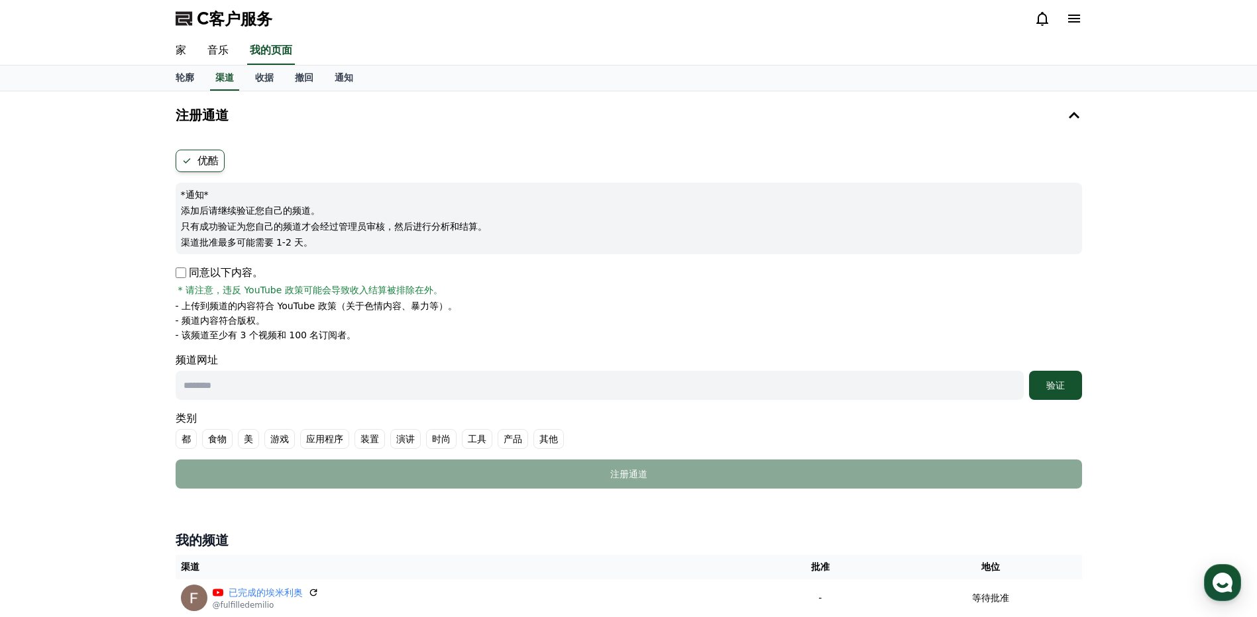
click at [250, 396] on input "text" at bounding box center [600, 385] width 848 height 29
type input "**********"
click at [554, 440] on font "其他" at bounding box center [548, 439] width 19 height 13
click at [1063, 391] on font "验证" at bounding box center [1055, 385] width 19 height 11
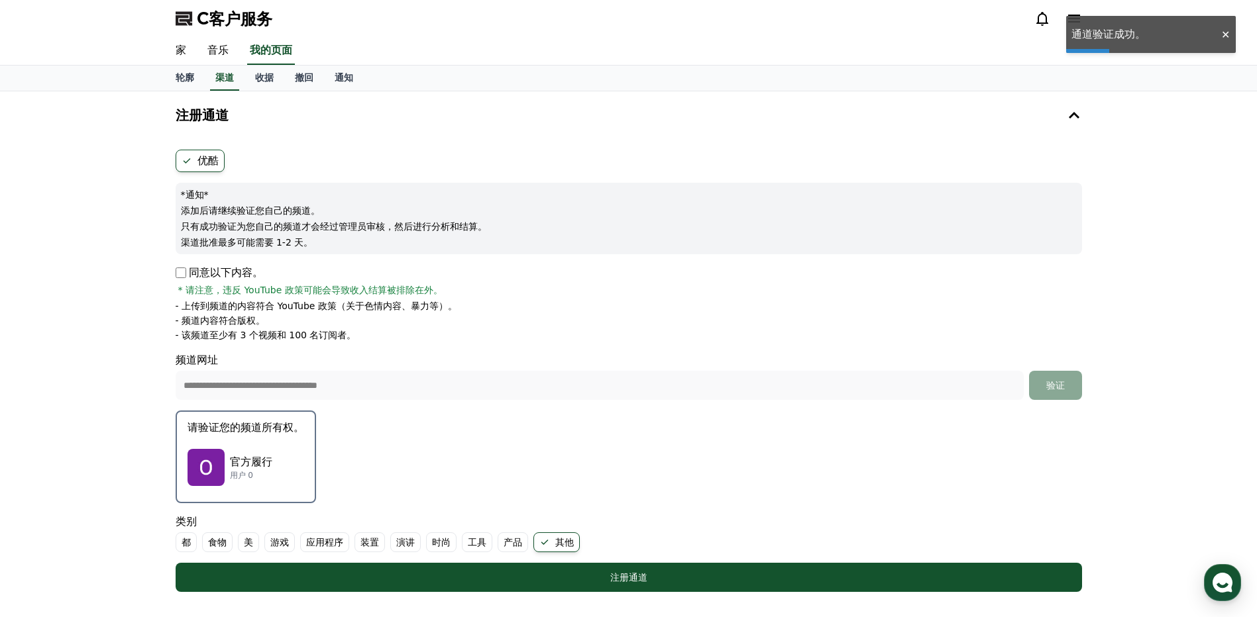
click at [264, 472] on p "用户 0" at bounding box center [251, 475] width 42 height 11
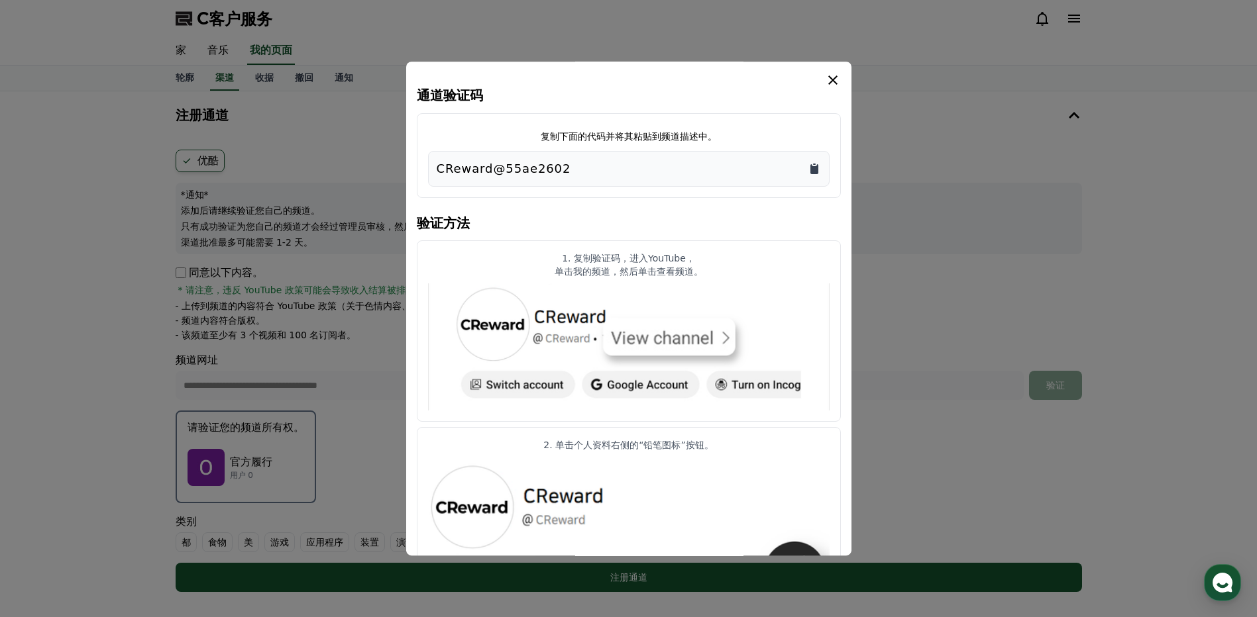
click at [814, 168] on icon "复制到剪贴板" at bounding box center [814, 169] width 8 height 10
click at [829, 81] on icon "模 态" at bounding box center [833, 80] width 16 height 16
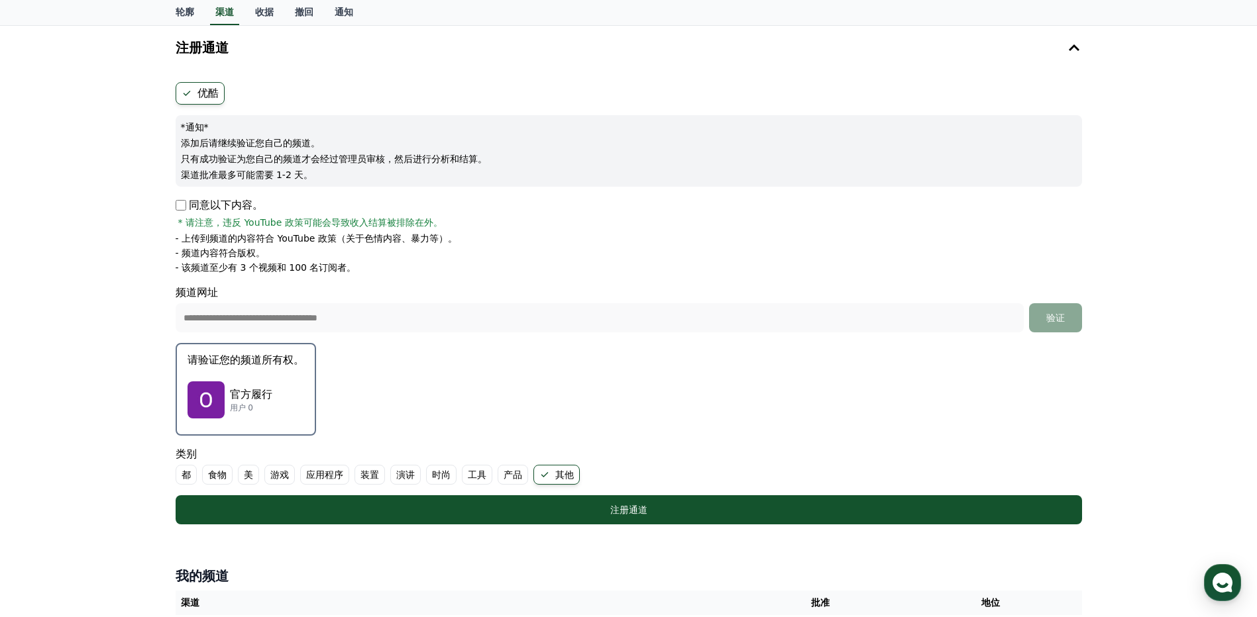
scroll to position [133, 0]
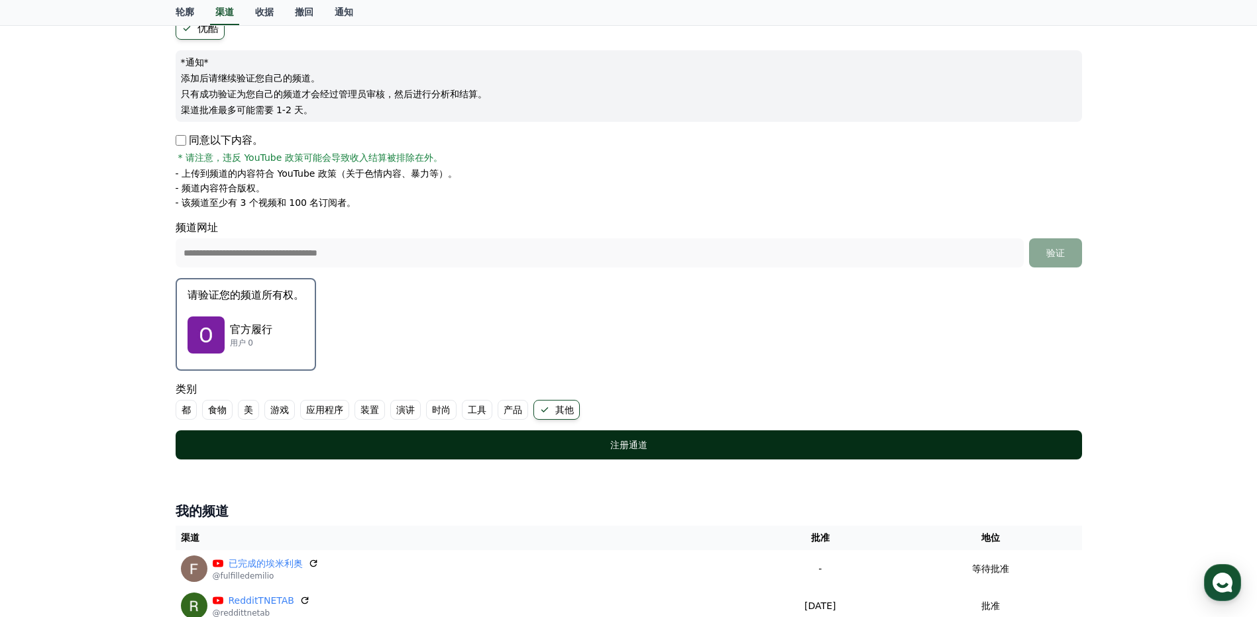
click at [662, 447] on div "注册通道" at bounding box center [628, 445] width 853 height 13
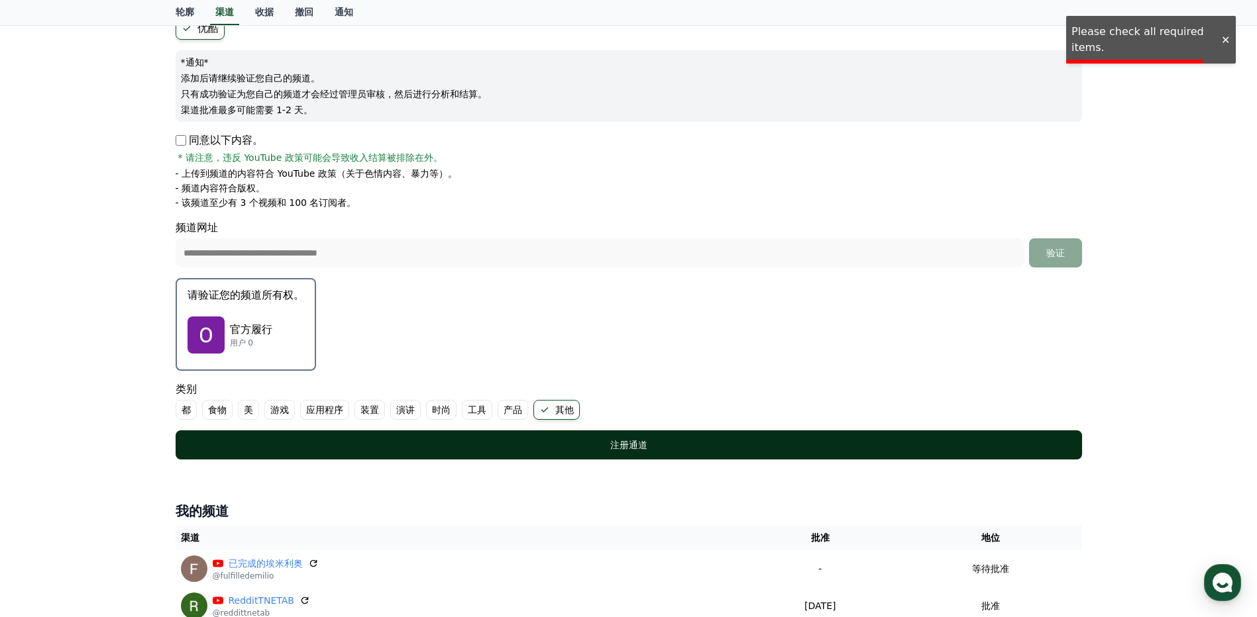
click at [662, 447] on div "注册通道" at bounding box center [628, 445] width 853 height 13
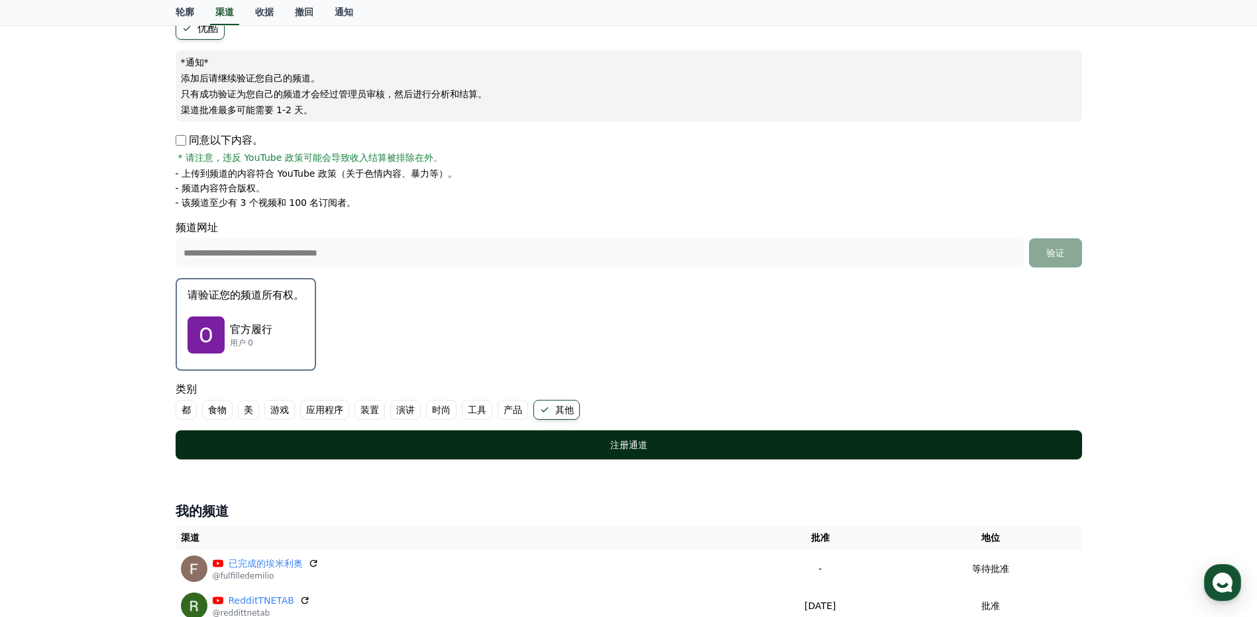
click at [662, 447] on div "注册通道" at bounding box center [628, 445] width 853 height 13
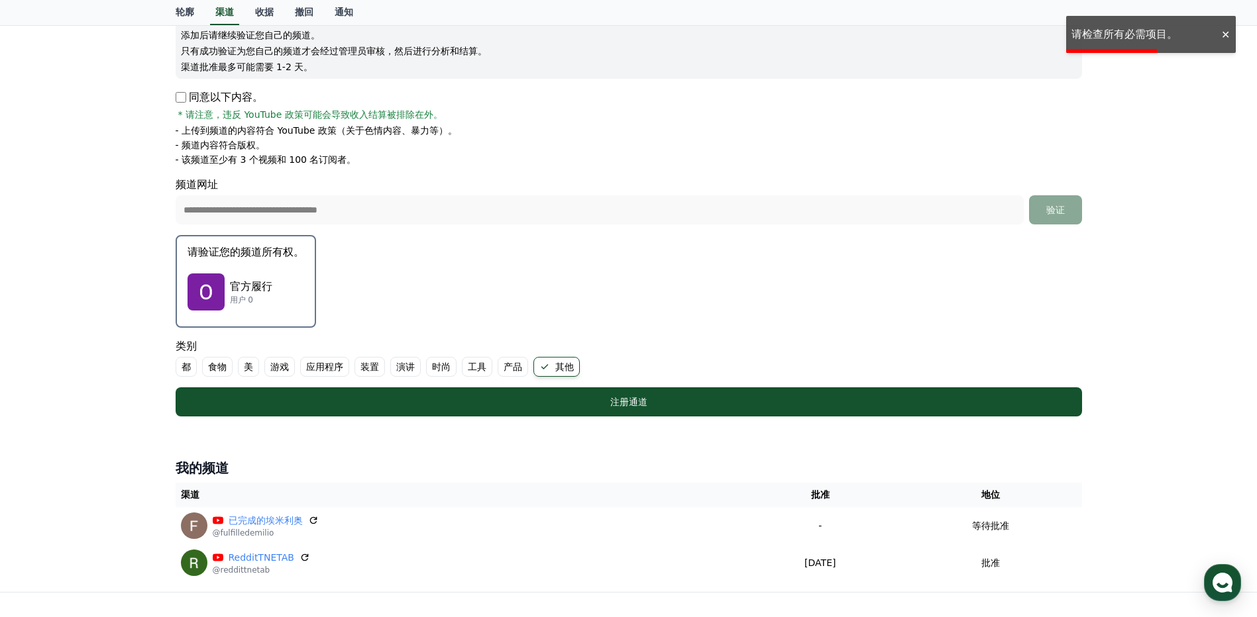
scroll to position [199, 0]
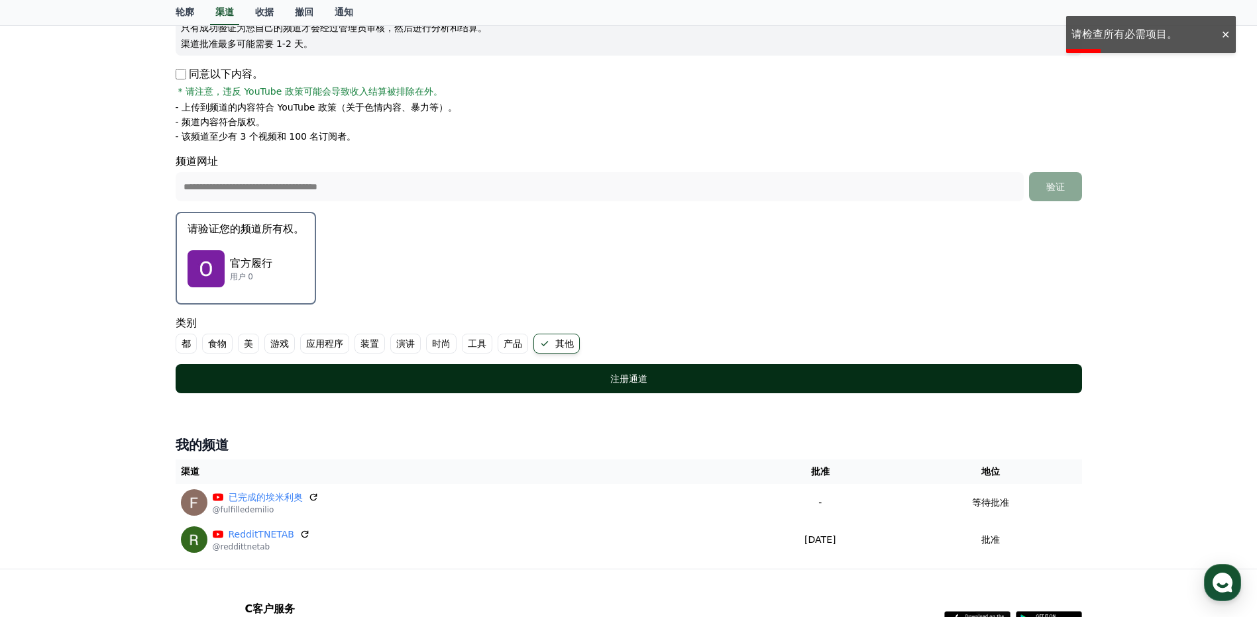
click at [653, 377] on div "注册通道" at bounding box center [628, 378] width 853 height 13
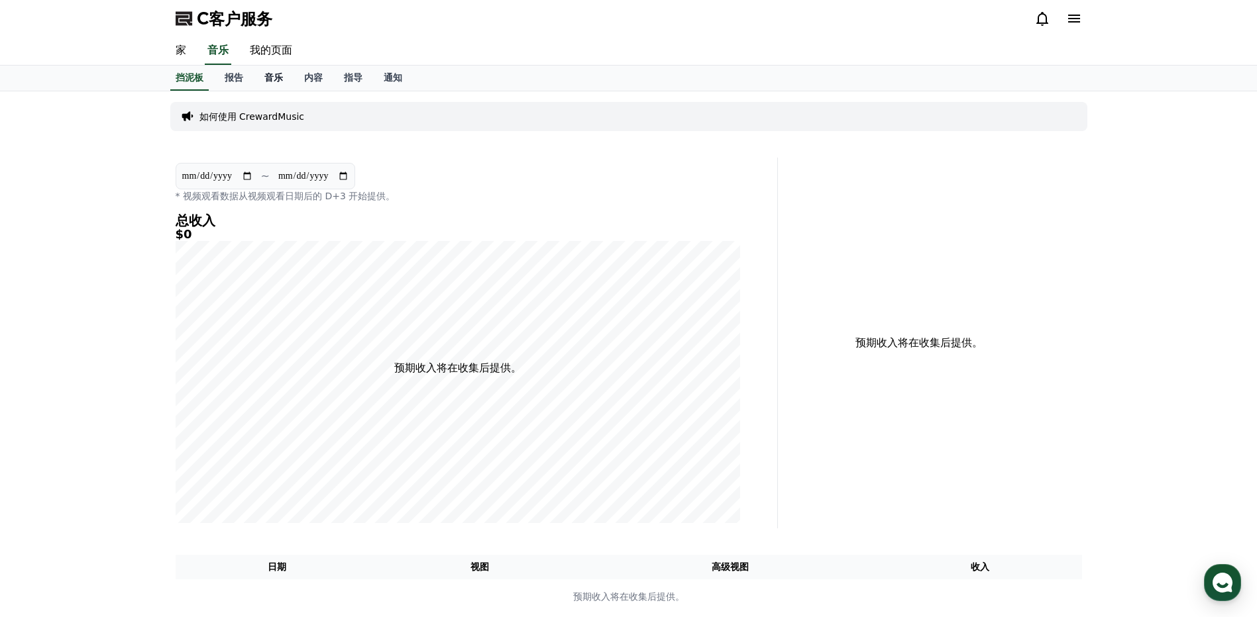
click at [274, 80] on font "音乐" at bounding box center [273, 77] width 19 height 11
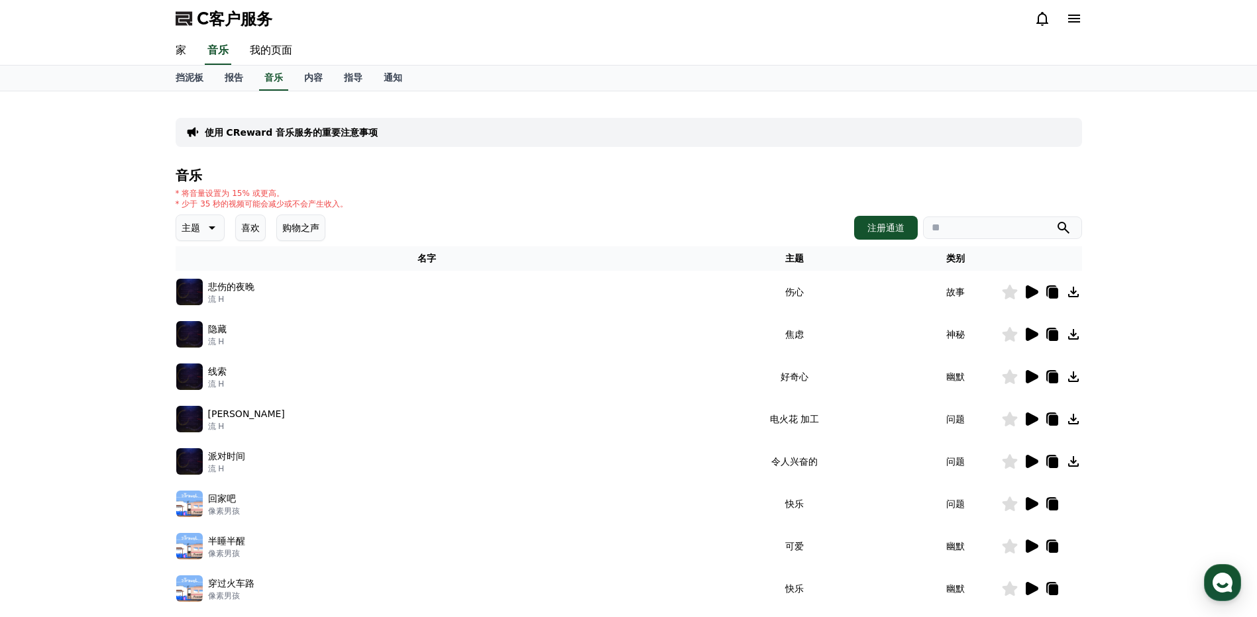
click at [250, 449] on div "派对时间 流 H" at bounding box center [427, 462] width 502 height 27
drag, startPoint x: 750, startPoint y: 463, endPoint x: 898, endPoint y: 464, distance: 147.7
click at [898, 464] on tr "派对时间 流 H 令人兴奋的 问题" at bounding box center [629, 462] width 906 height 42
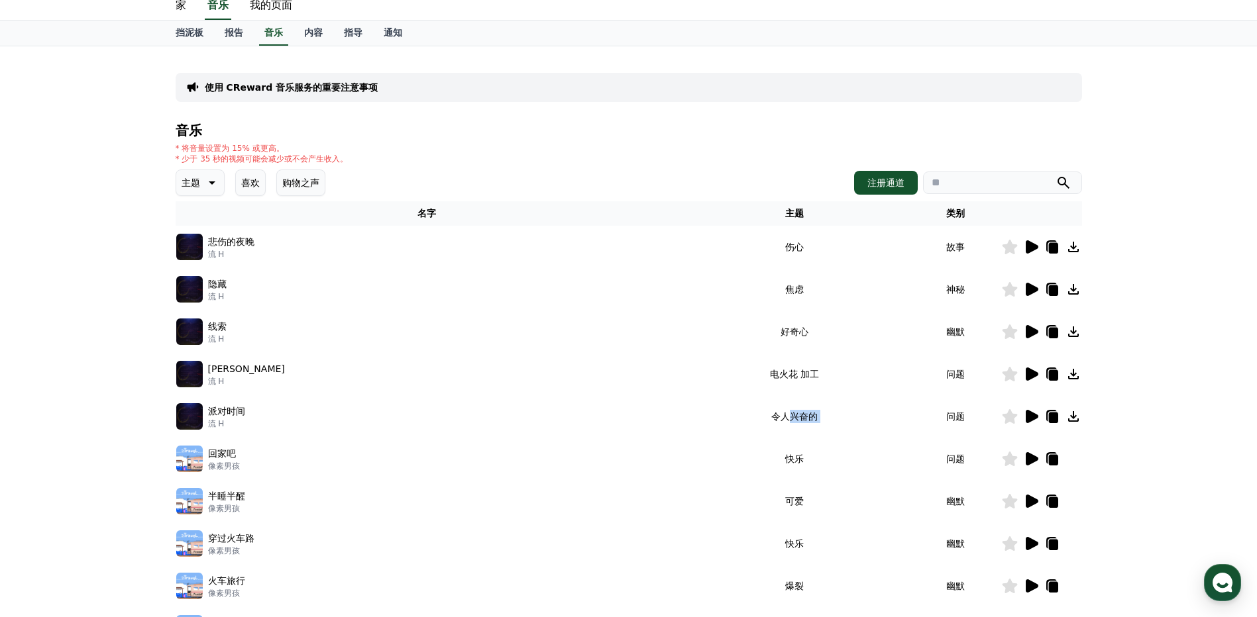
scroll to position [66, 0]
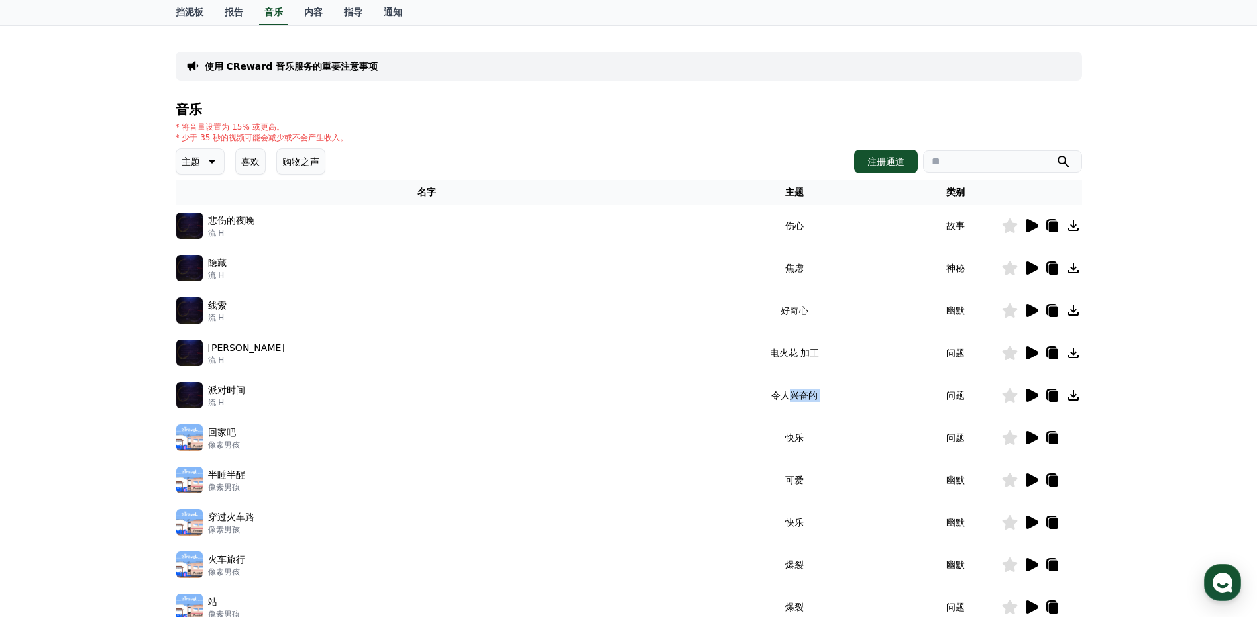
click at [1053, 227] on icon at bounding box center [1052, 227] width 9 height 11
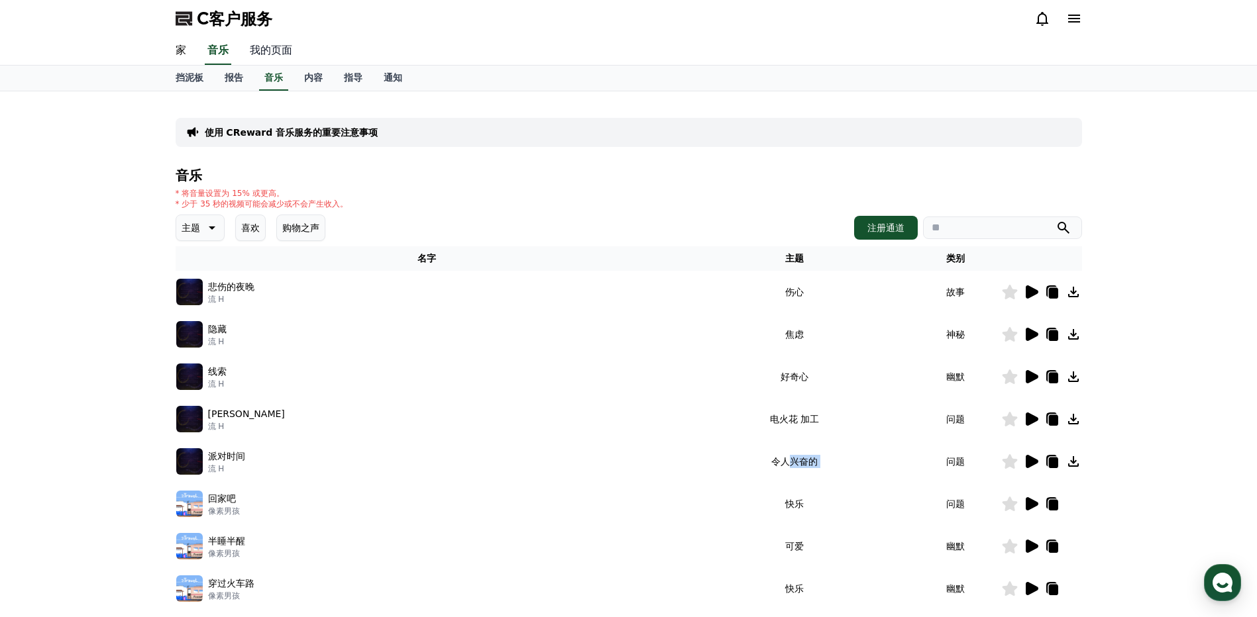
click at [276, 54] on link "我的页面" at bounding box center [271, 51] width 64 height 28
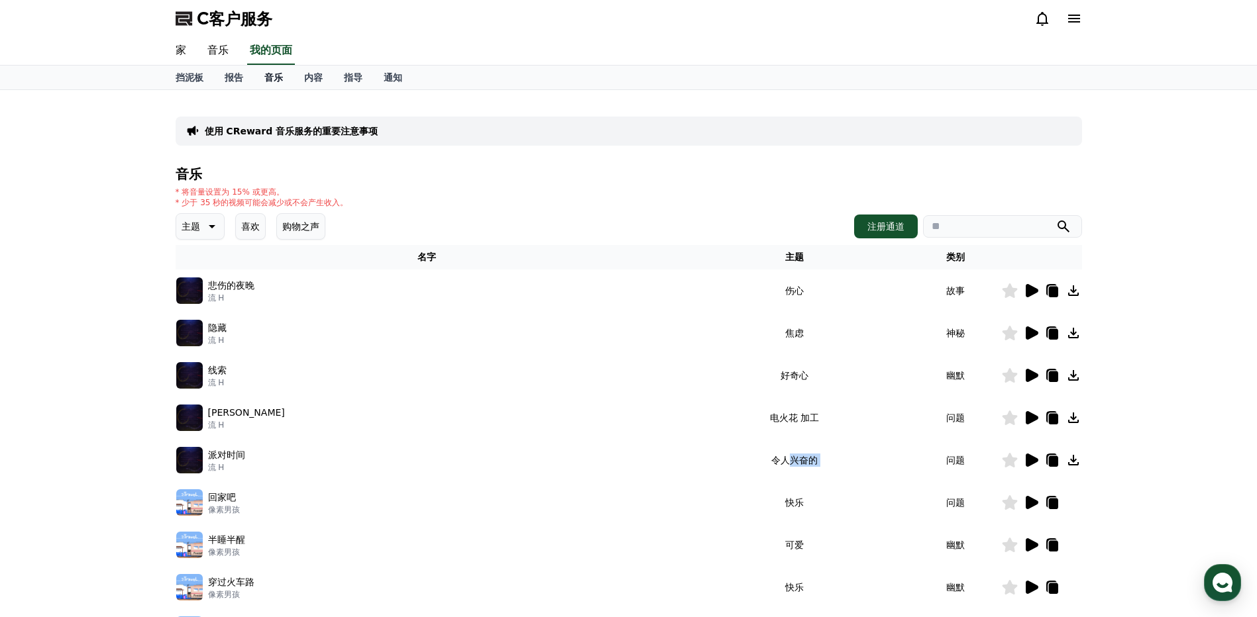
select select "**********"
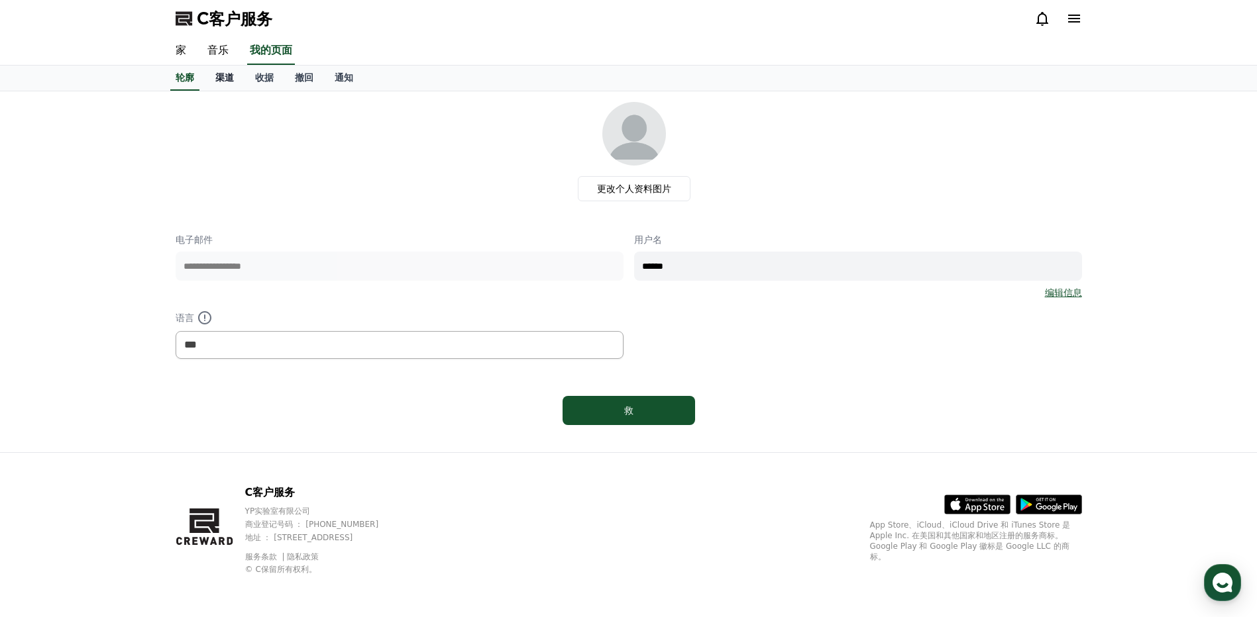
click at [224, 78] on font "渠道" at bounding box center [224, 77] width 19 height 11
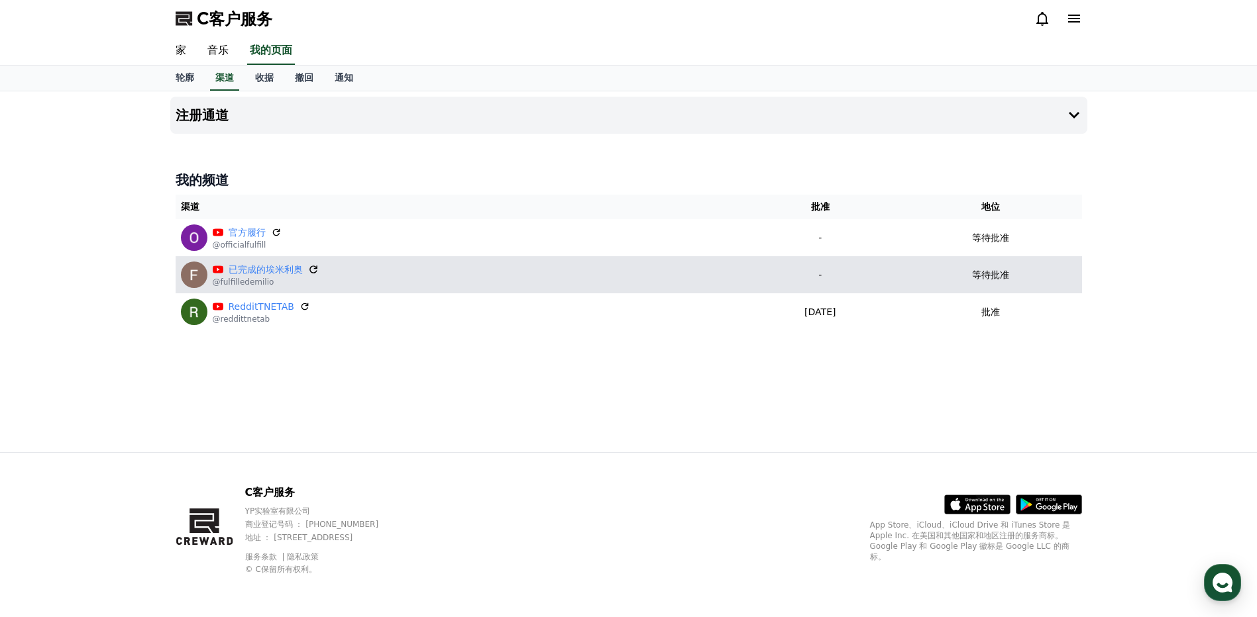
drag, startPoint x: 471, startPoint y: 186, endPoint x: 315, endPoint y: 268, distance: 176.6
click at [315, 268] on icon at bounding box center [313, 270] width 12 height 12
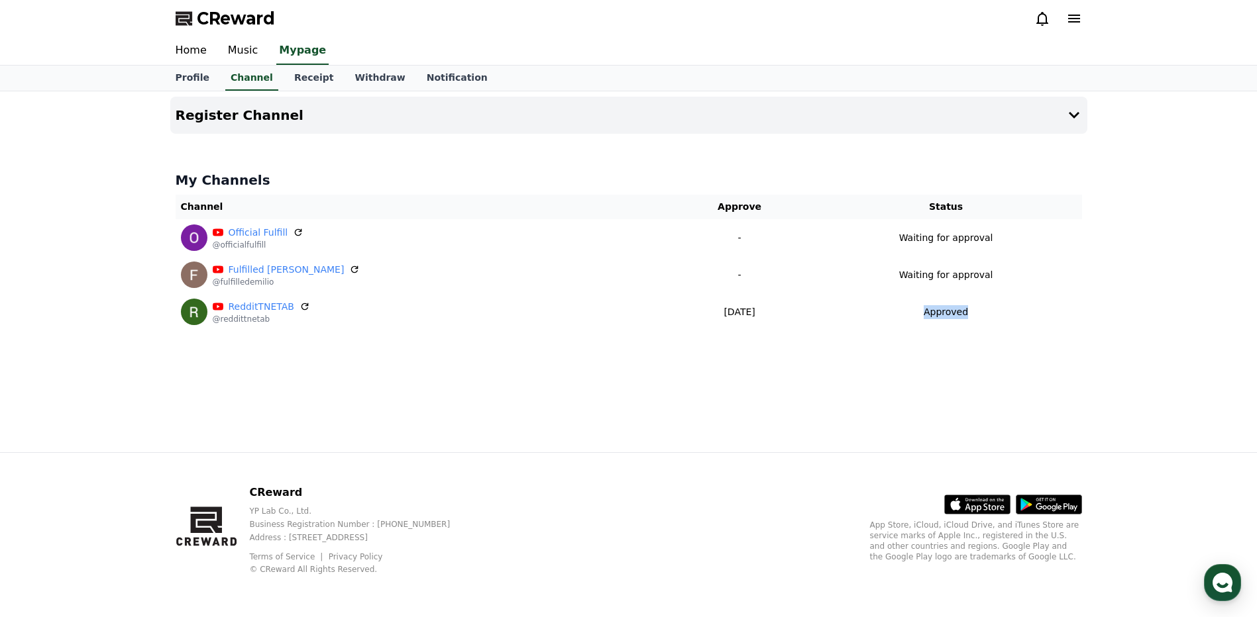
click at [786, 351] on div "Register Channel My Channels Channel Approve Status Official Fulfill @officialf…" at bounding box center [629, 271] width 928 height 361
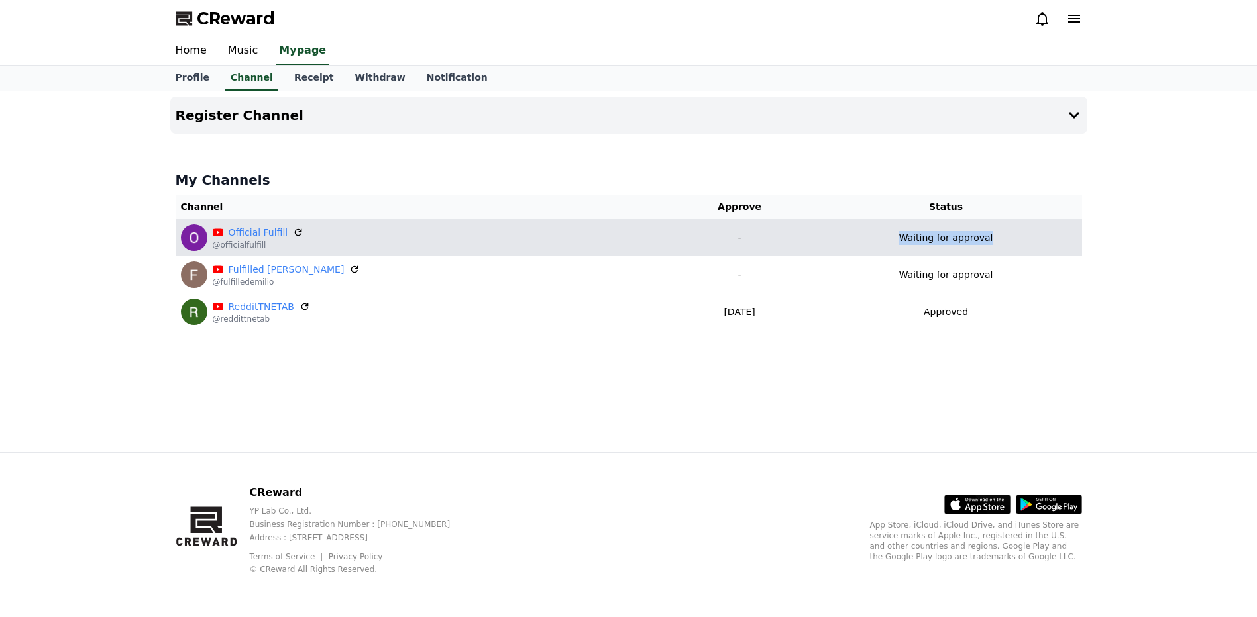
drag, startPoint x: 0, startPoint y: 0, endPoint x: 981, endPoint y: 227, distance: 1006.4
click at [981, 227] on td "Waiting for approval" at bounding box center [946, 237] width 272 height 37
click at [891, 248] on td "Waiting for approval" at bounding box center [946, 237] width 272 height 37
drag, startPoint x: 912, startPoint y: 242, endPoint x: 1011, endPoint y: 236, distance: 98.9
click at [1011, 236] on div "Waiting for approval" at bounding box center [946, 238] width 261 height 14
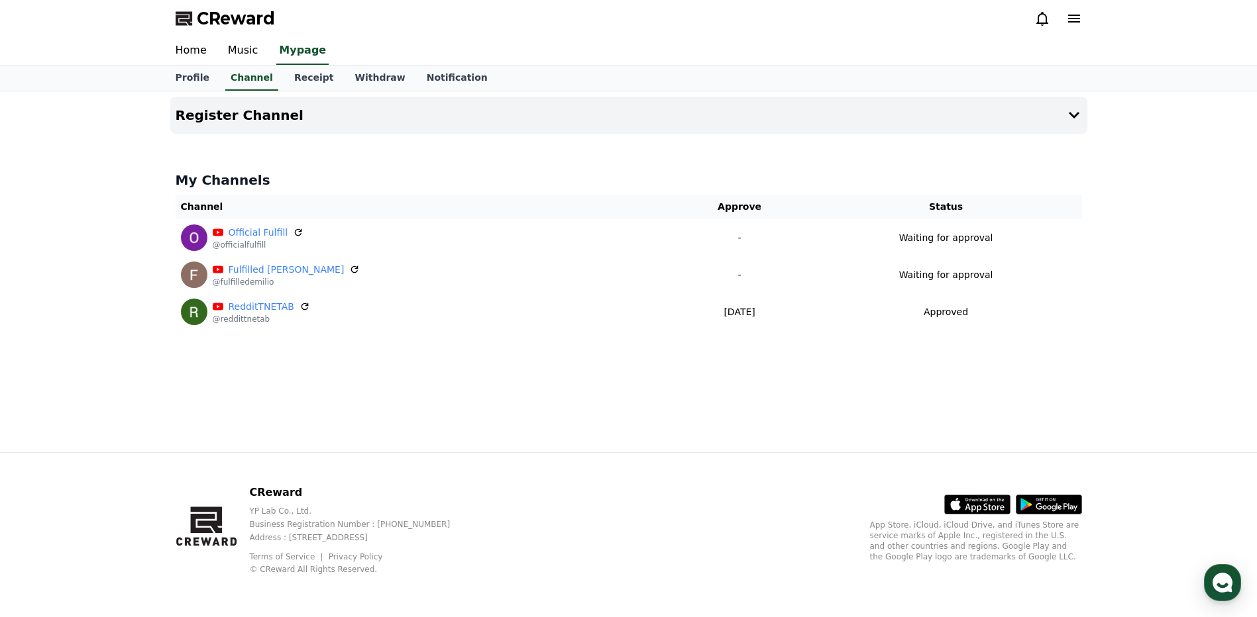
click at [627, 352] on div "Register Channel My Channels Channel Approve Status Official Fulfill @officialf…" at bounding box center [629, 271] width 928 height 361
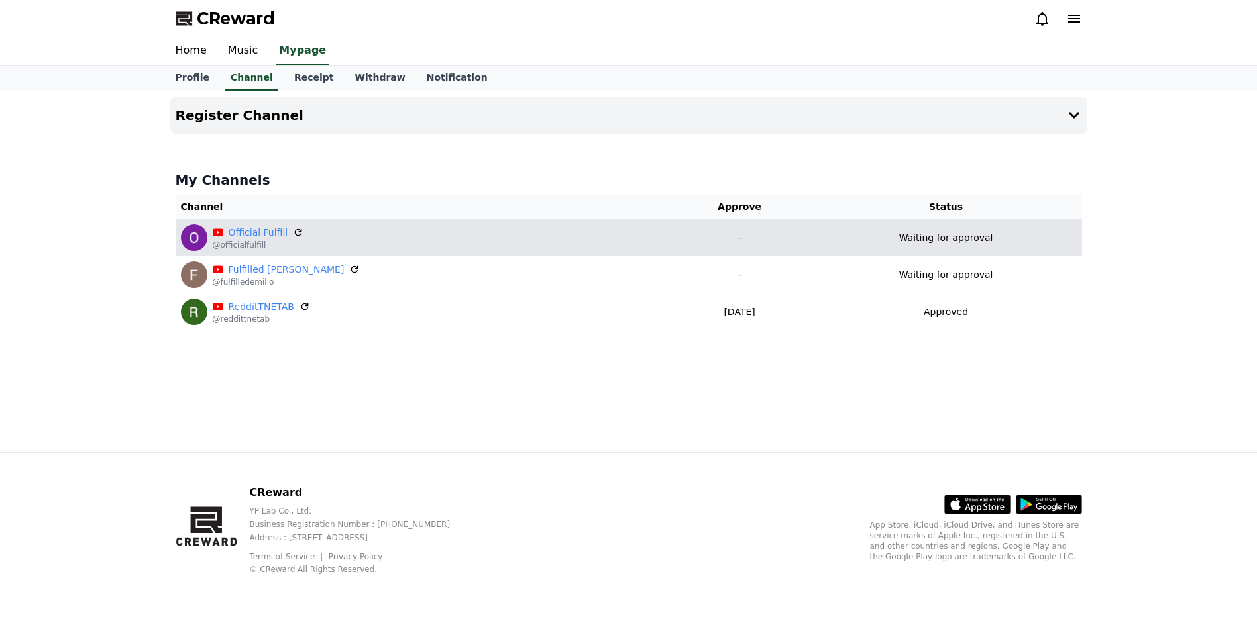
drag, startPoint x: 0, startPoint y: 0, endPoint x: 756, endPoint y: 244, distance: 794.3
click at [756, 244] on p "-" at bounding box center [739, 238] width 131 height 14
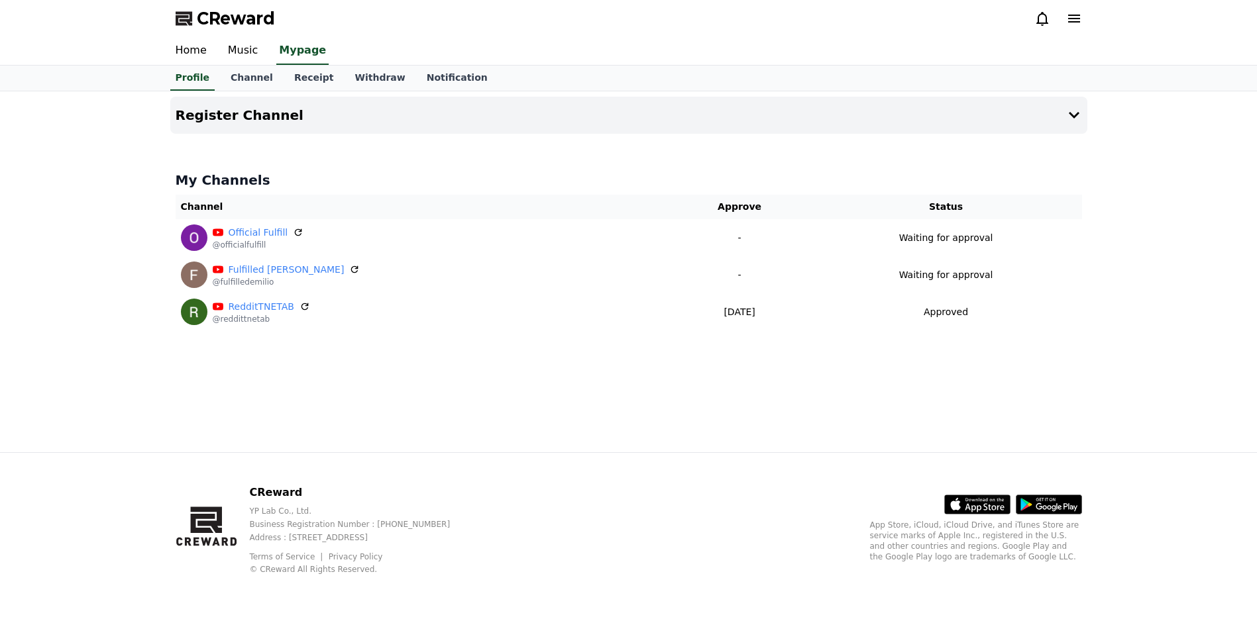
select select "**********"
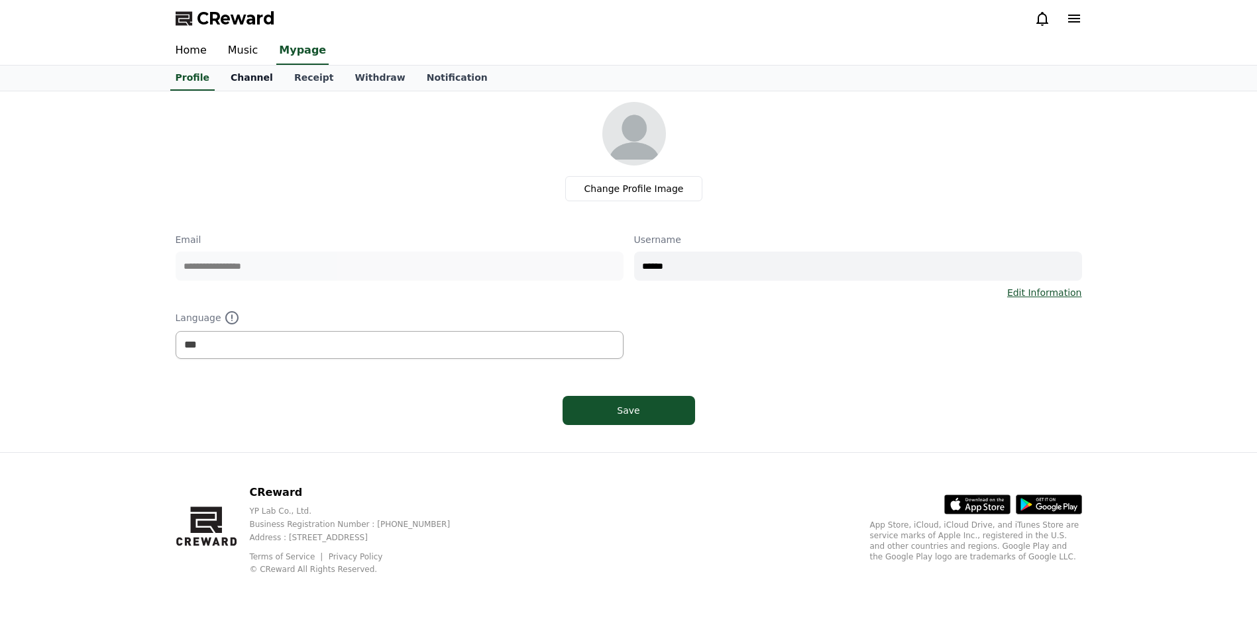
click at [225, 78] on link "Channel" at bounding box center [252, 78] width 64 height 25
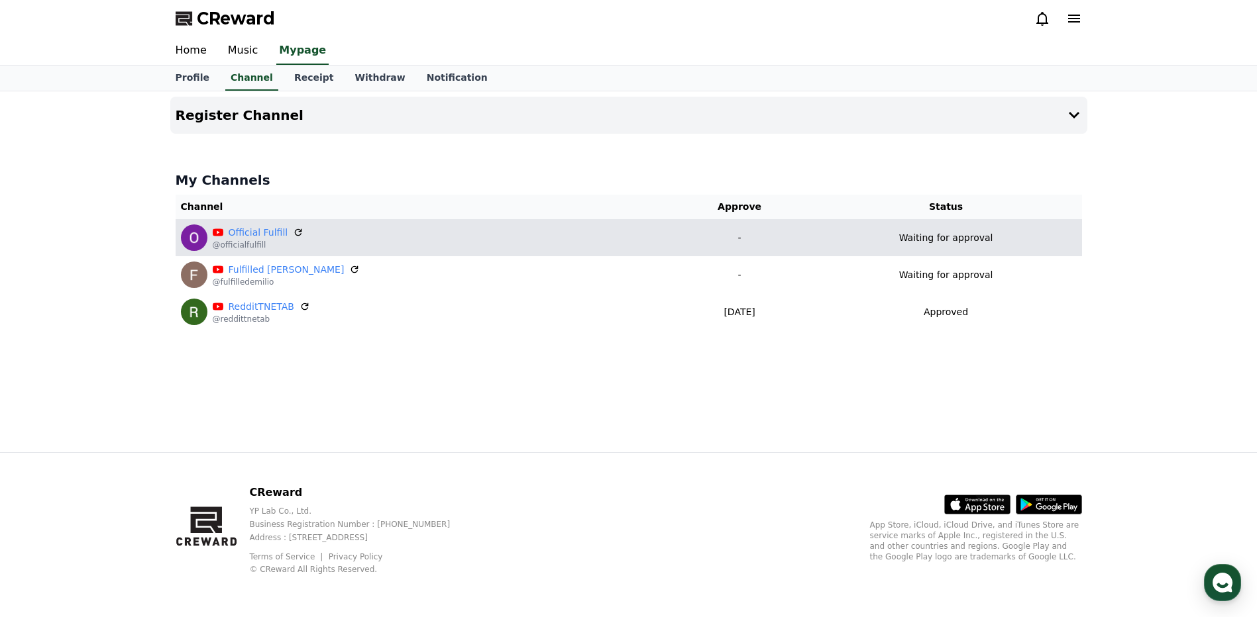
click at [922, 248] on td "Waiting for approval" at bounding box center [946, 237] width 272 height 37
